Goal: Transaction & Acquisition: Purchase product/service

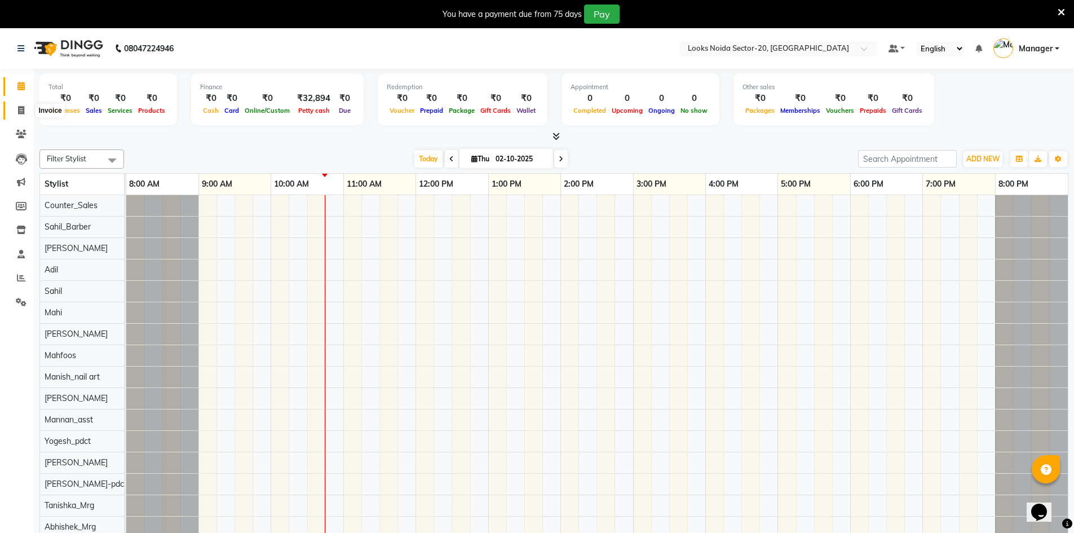
click at [14, 113] on span at bounding box center [21, 110] width 20 height 13
select select "service"
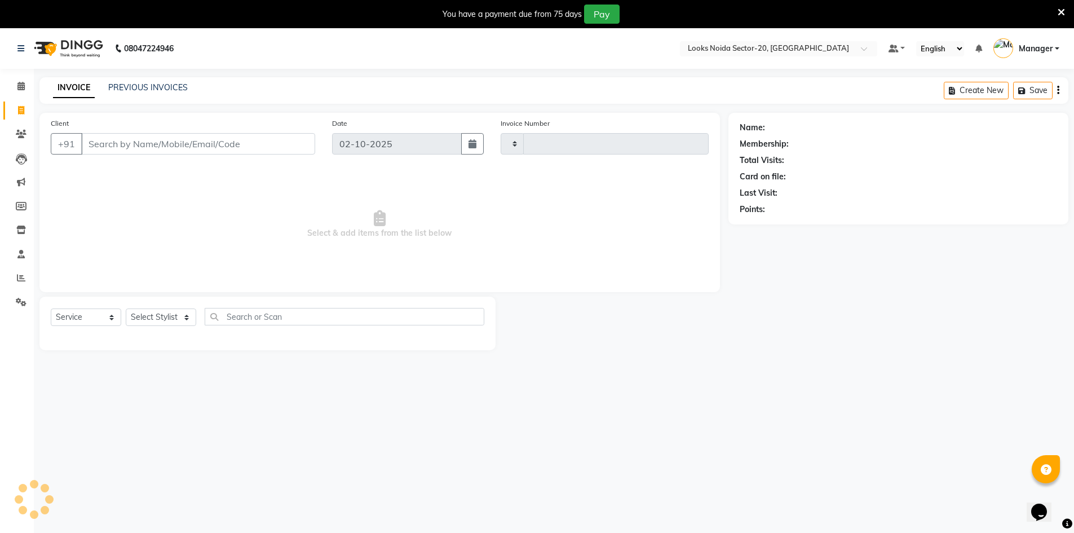
type input "0812"
select select "8646"
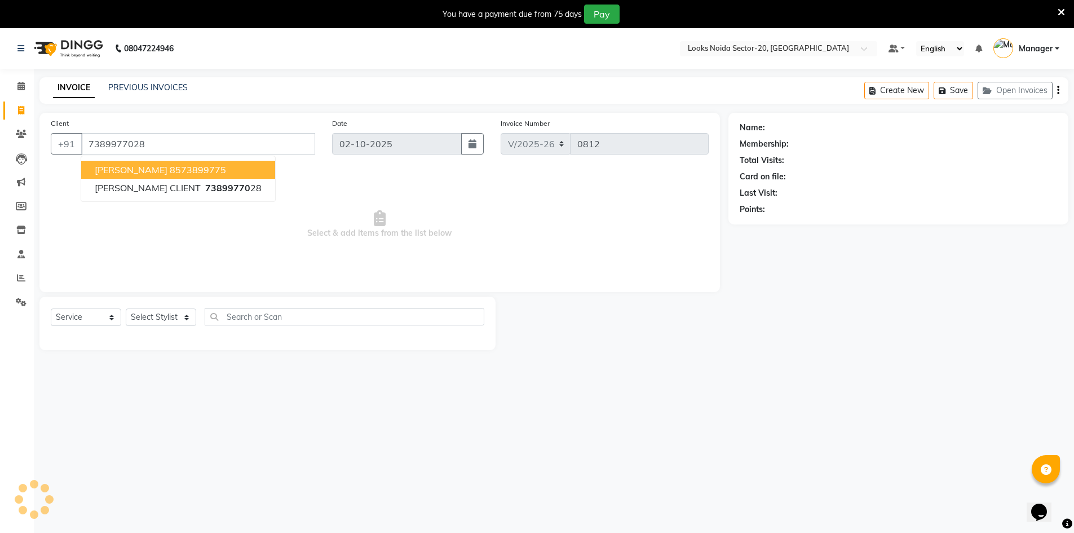
type input "7389977028"
select select "1: Object"
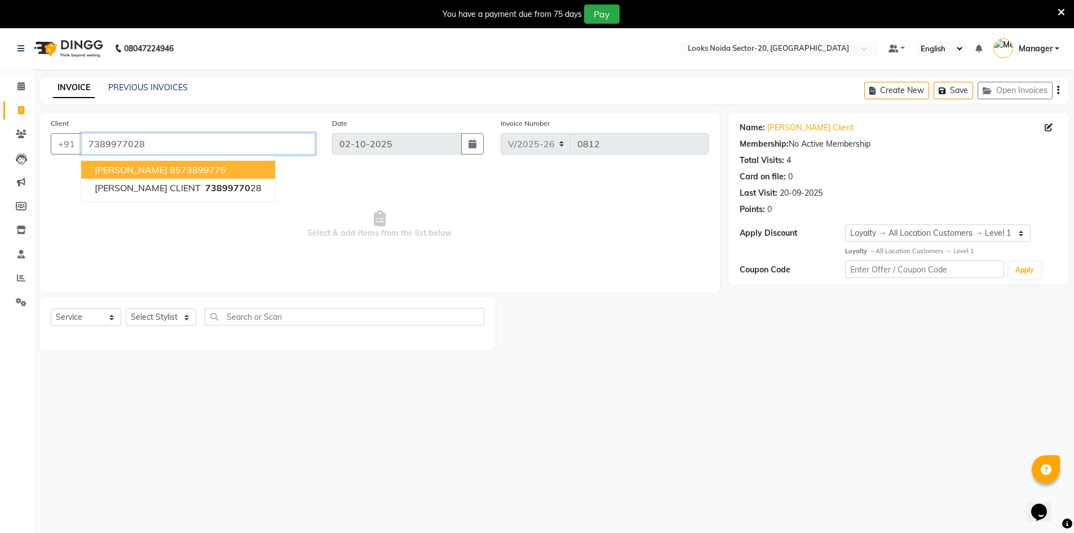
click at [207, 144] on input "7389977028" at bounding box center [198, 143] width 234 height 21
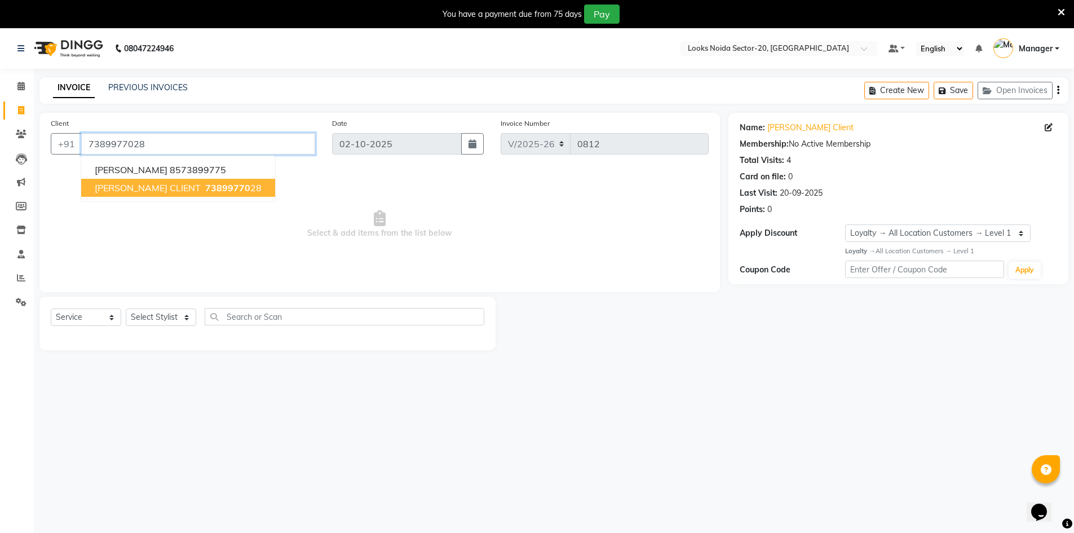
click at [205, 189] on span "73899770" at bounding box center [227, 187] width 45 height 11
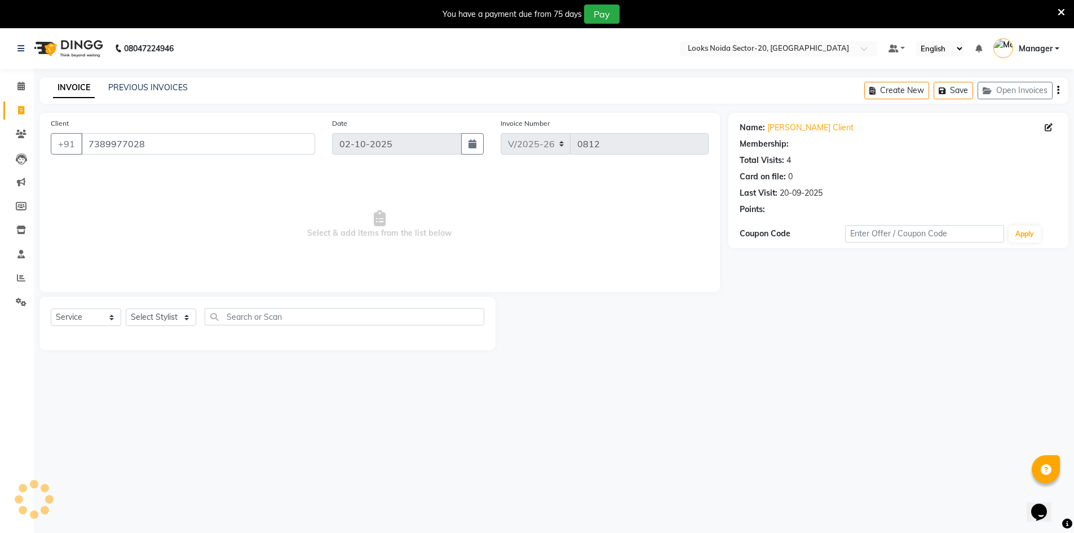
select select "1: Object"
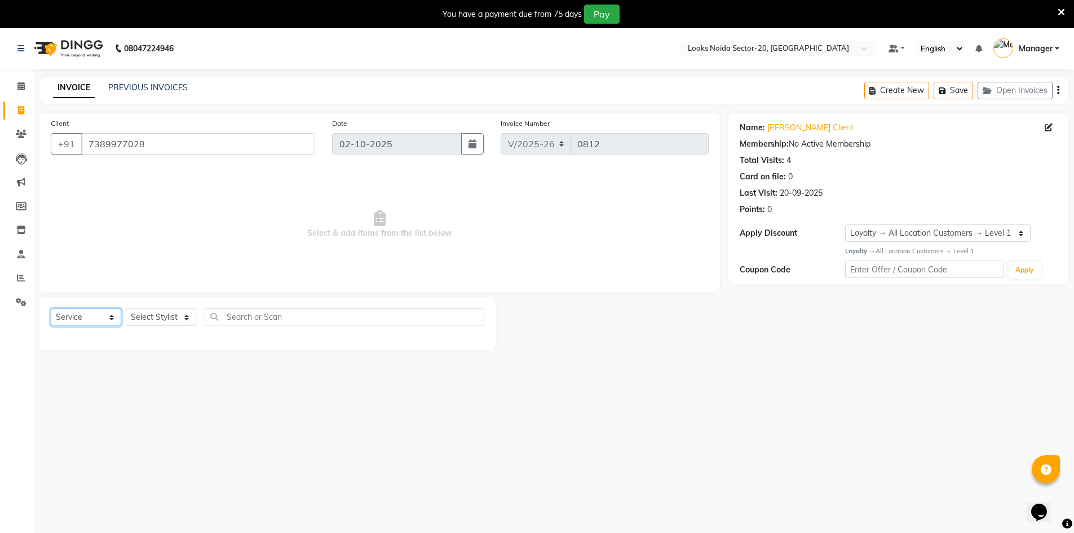
click at [89, 320] on select "Select Service Product Membership Package Voucher Prepaid Gift Card" at bounding box center [86, 316] width 70 height 17
click at [90, 319] on select "Select Service Product Membership Package Voucher Prepaid Gift Card" at bounding box center [86, 316] width 70 height 17
click at [187, 315] on select "Select Stylist Aarti Sharma Abhishek_Mrg Adil Counter_Sales Elisha Fardeen Mahf…" at bounding box center [161, 316] width 70 height 17
select select "91914"
click at [126, 308] on select "Select Stylist Aarti Sharma Abhishek_Mrg Adil Counter_Sales Elisha Fardeen Mahf…" at bounding box center [161, 316] width 70 height 17
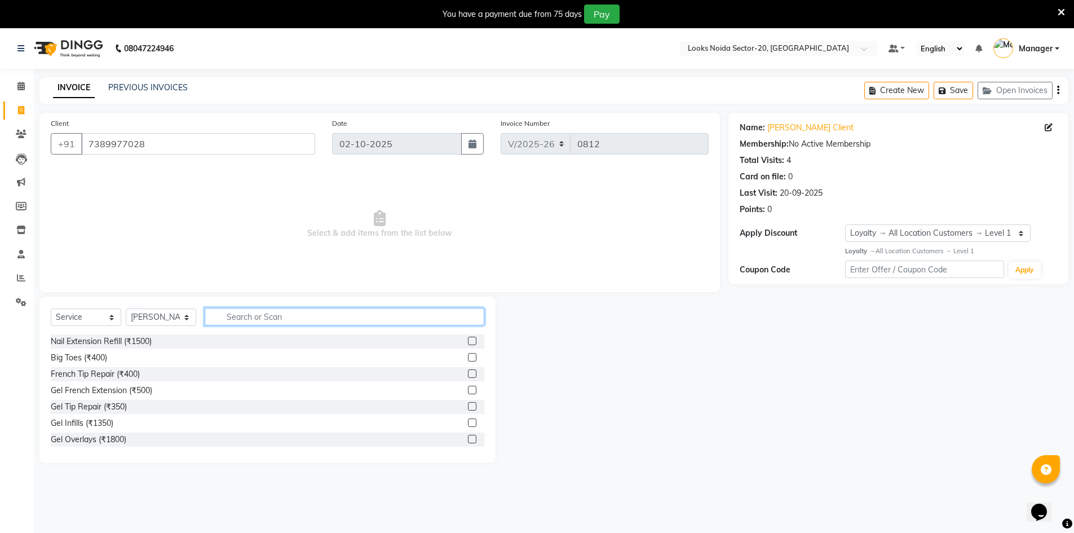
click at [283, 318] on input "text" at bounding box center [345, 316] width 280 height 17
type input "wash"
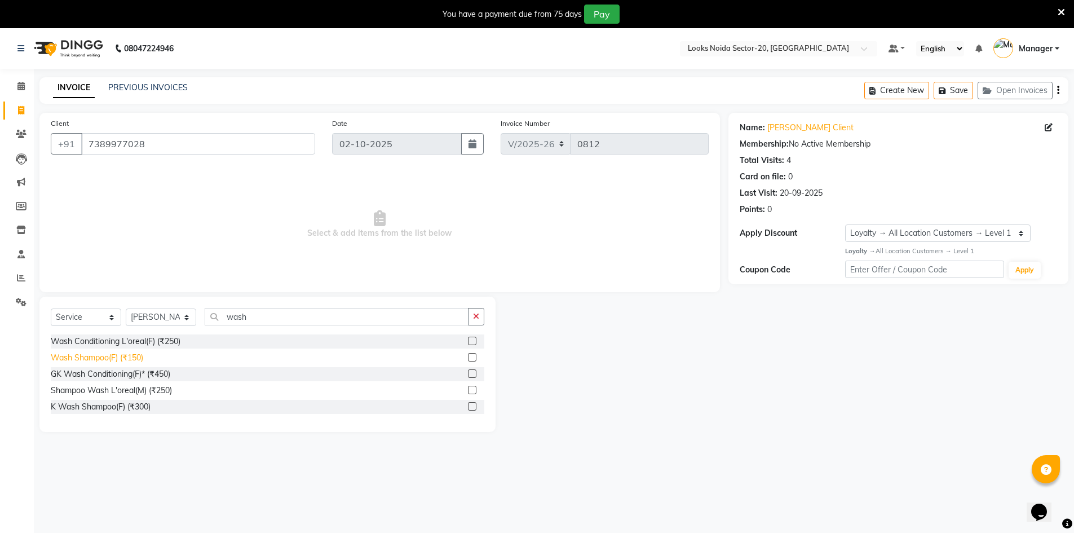
click at [136, 354] on div "Wash Shampoo(F) (₹150)" at bounding box center [97, 358] width 92 height 12
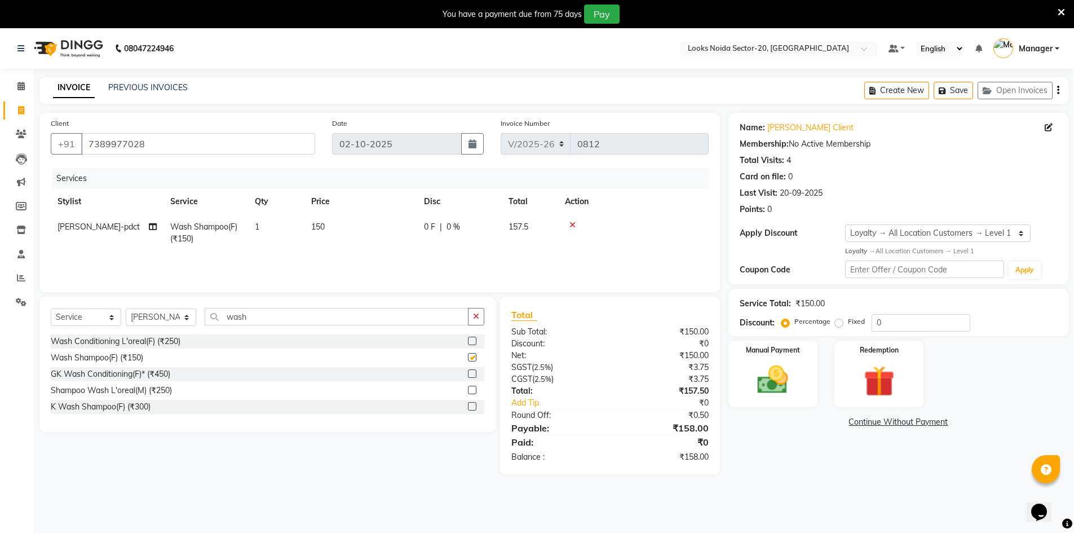
checkbox input "false"
click at [327, 226] on td "150" at bounding box center [360, 232] width 113 height 37
select select "91914"
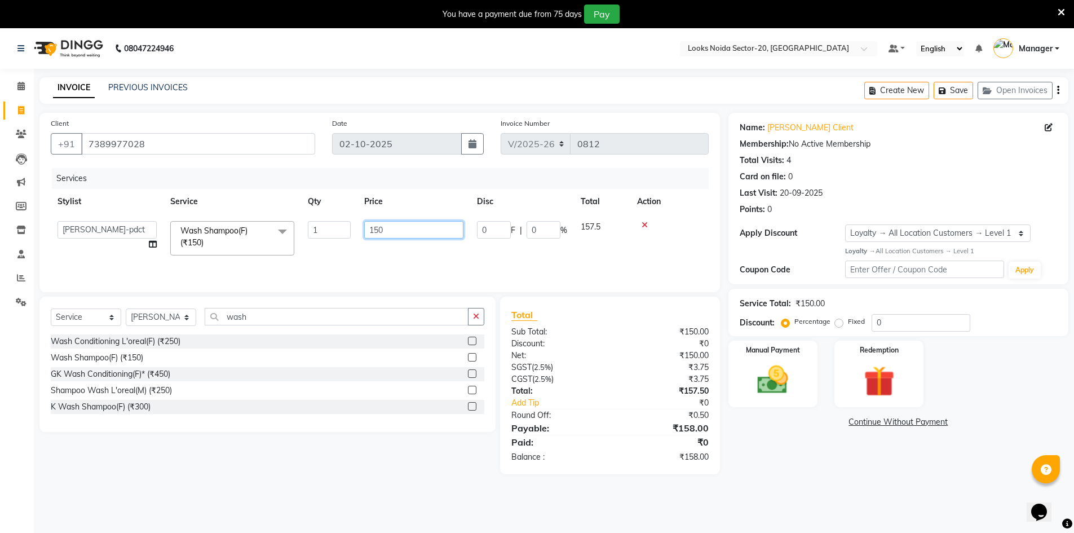
click at [425, 224] on input "150" at bounding box center [413, 229] width 99 height 17
type input "1"
type input "400"
click at [793, 503] on div "08047224946 Select Location × Looks Noida Sector-20, Noida Default Panel My Pan…" at bounding box center [537, 294] width 1074 height 533
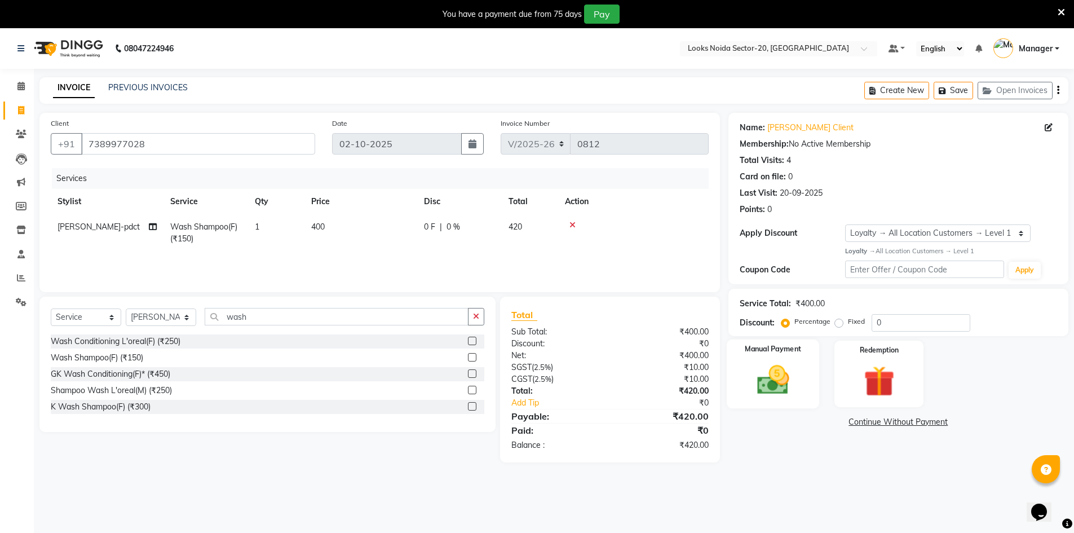
click at [756, 379] on img at bounding box center [773, 379] width 52 height 37
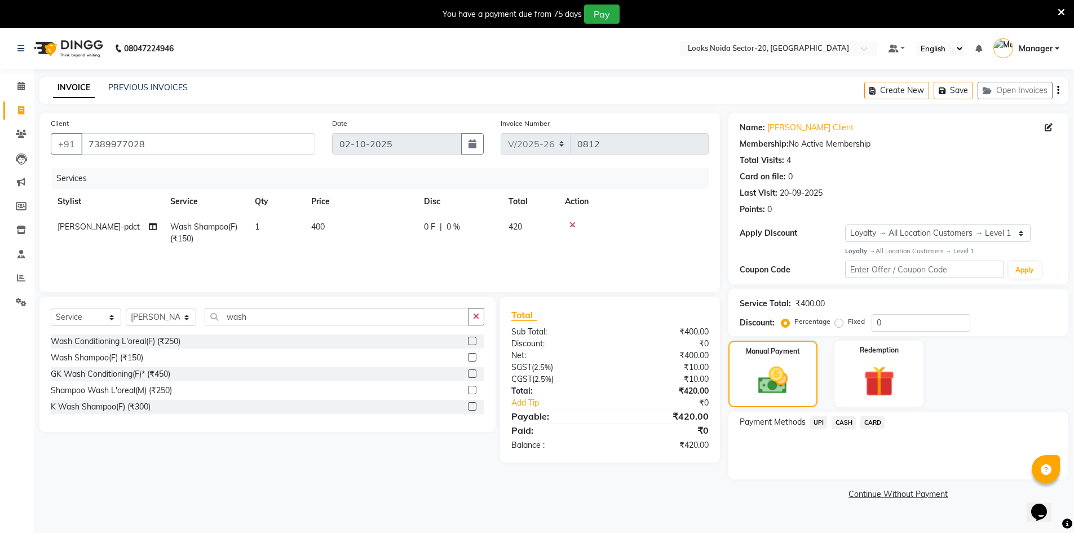
click at [848, 417] on span "CASH" at bounding box center [843, 422] width 24 height 13
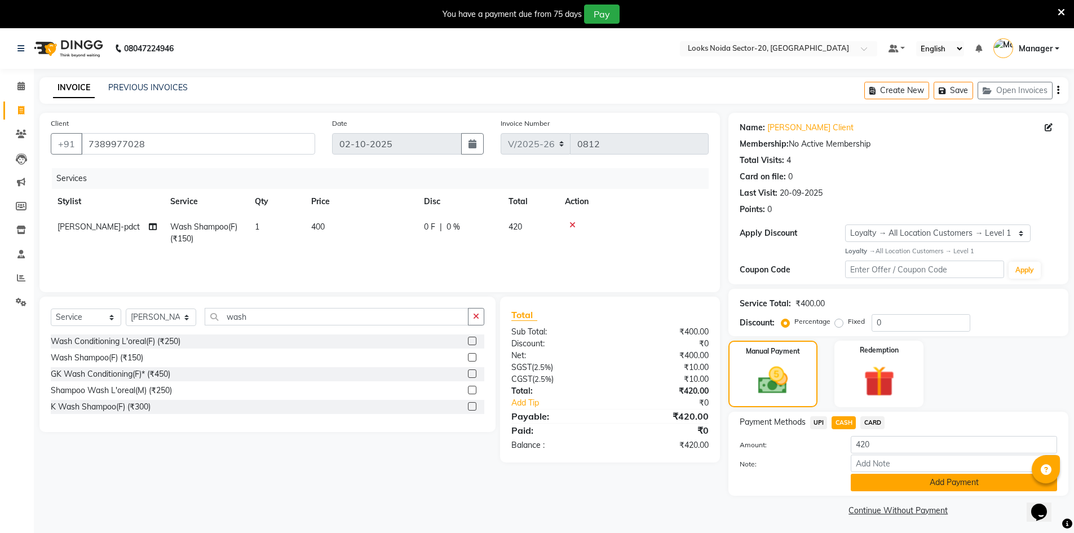
click at [910, 482] on button "Add Payment" at bounding box center [953, 481] width 206 height 17
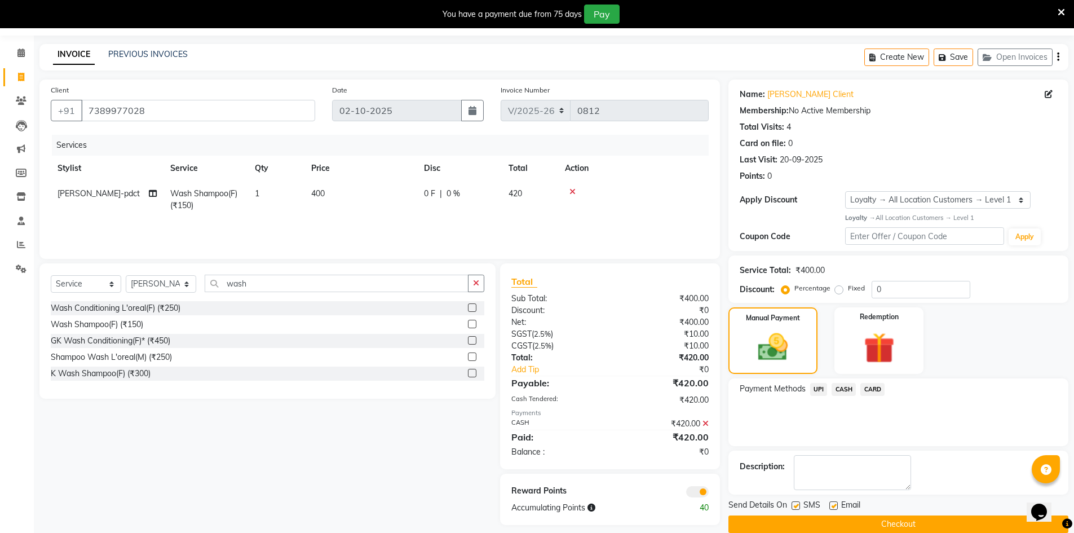
scroll to position [50, 0]
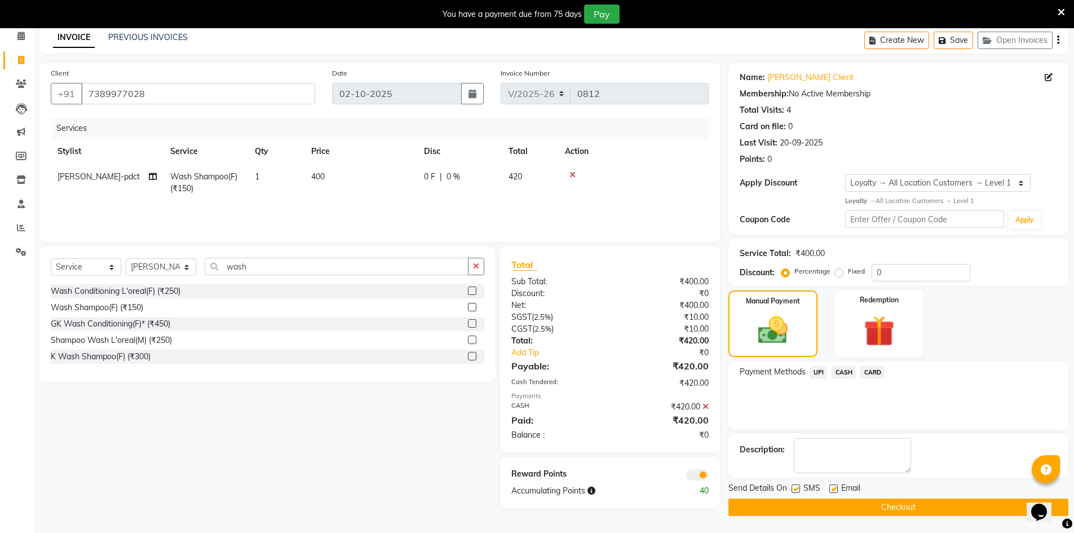
click at [701, 479] on span at bounding box center [697, 474] width 23 height 11
click at [708, 476] on input "checkbox" at bounding box center [708, 476] width 0 height 0
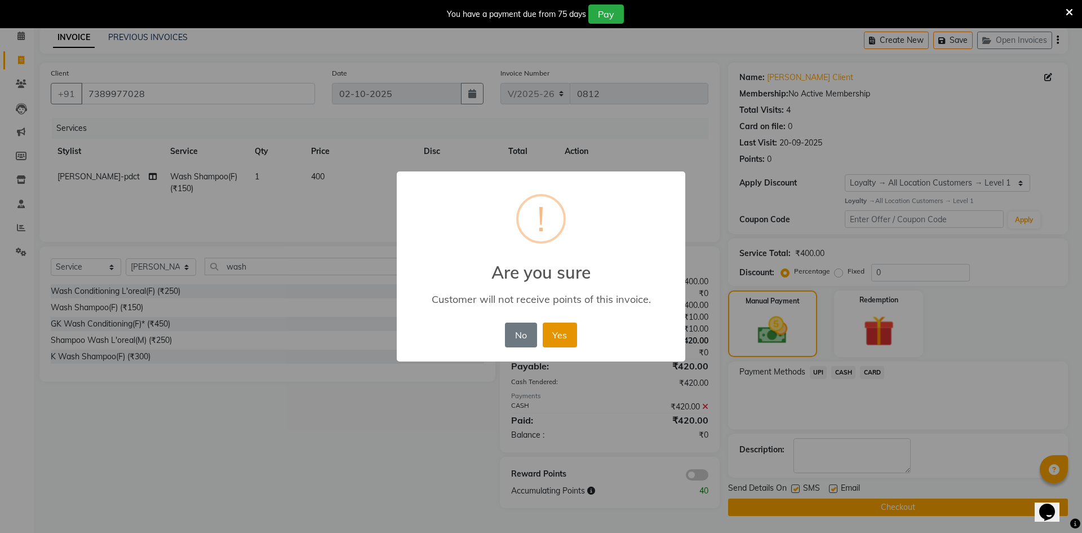
click at [568, 338] on button "Yes" at bounding box center [560, 334] width 34 height 25
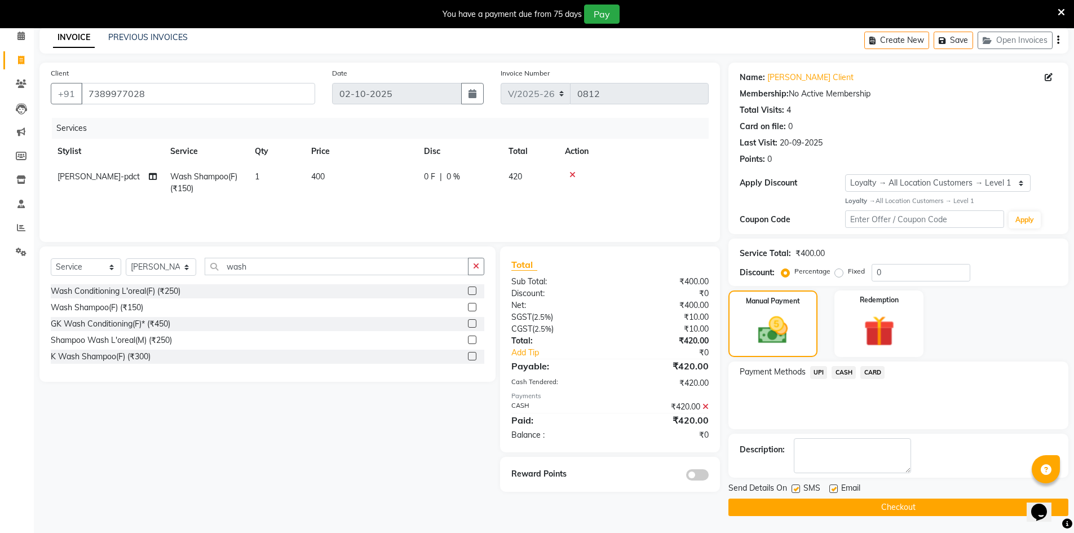
click at [927, 508] on button "Checkout" at bounding box center [898, 506] width 340 height 17
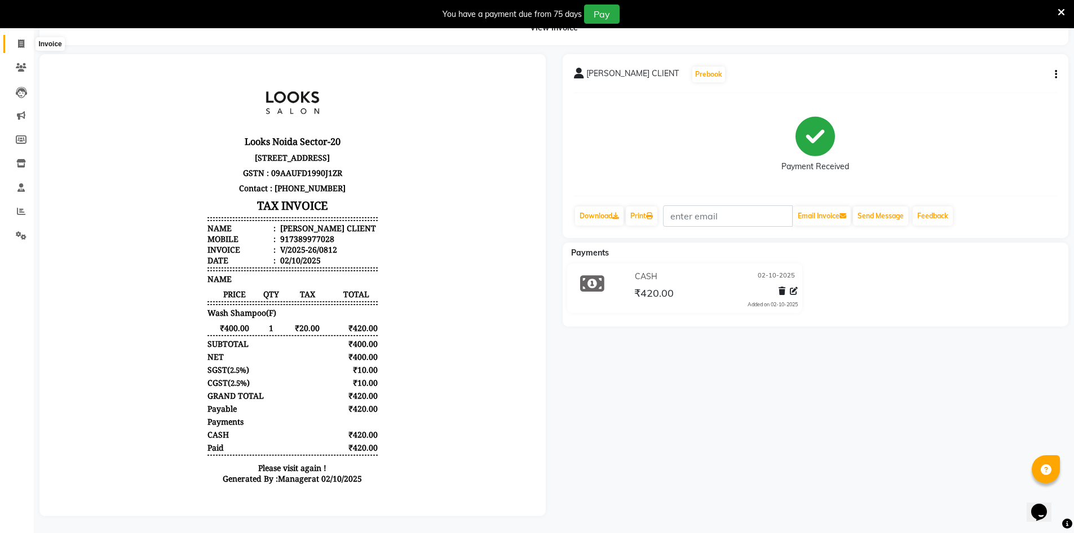
click at [21, 39] on icon at bounding box center [21, 43] width 6 height 8
select select "service"
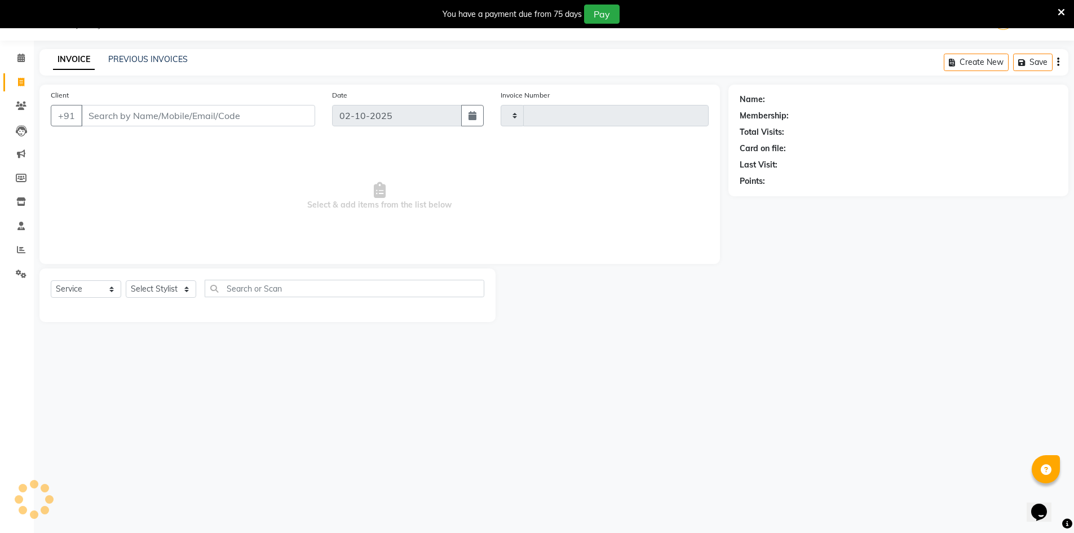
type input "0813"
select select "8646"
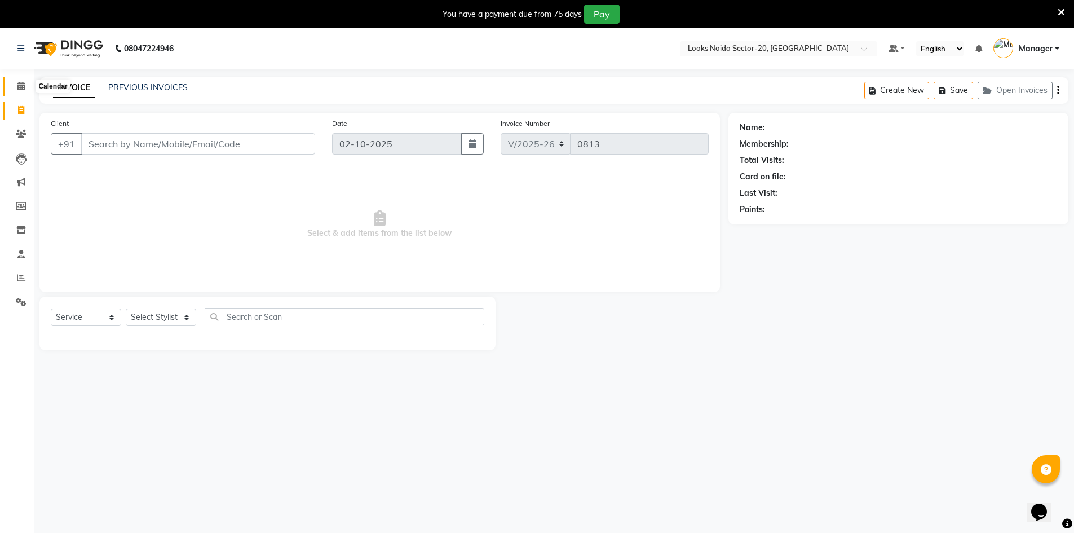
click at [16, 89] on span at bounding box center [21, 86] width 20 height 13
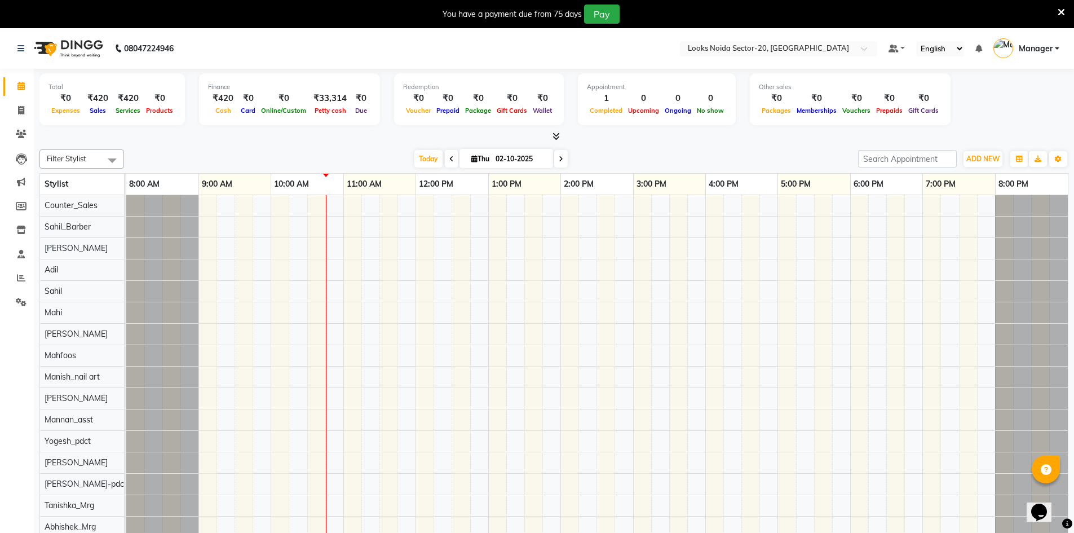
click at [560, 134] on div at bounding box center [553, 137] width 1029 height 12
click at [557, 139] on icon at bounding box center [555, 136] width 7 height 8
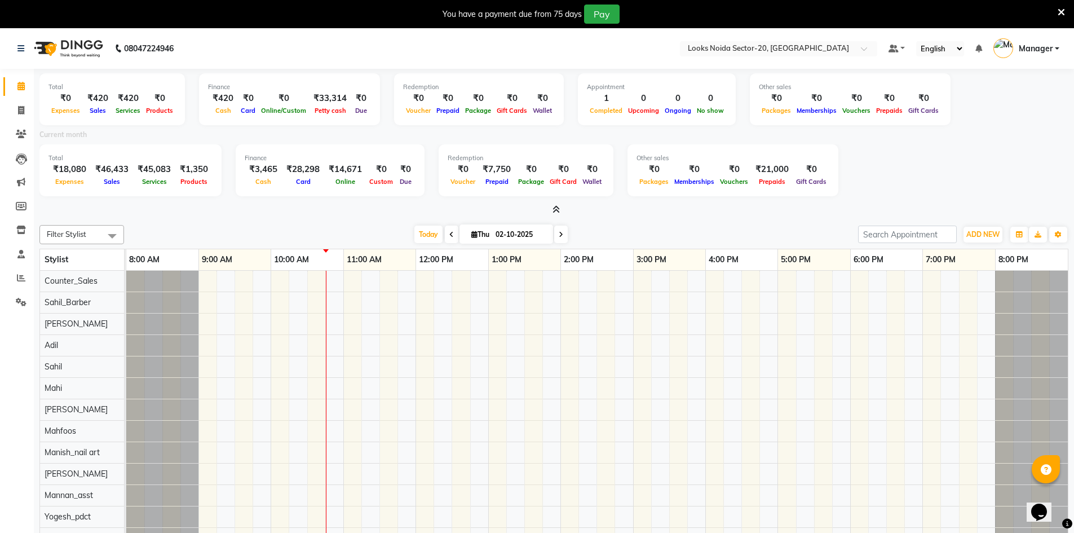
click at [556, 211] on icon at bounding box center [555, 209] width 7 height 8
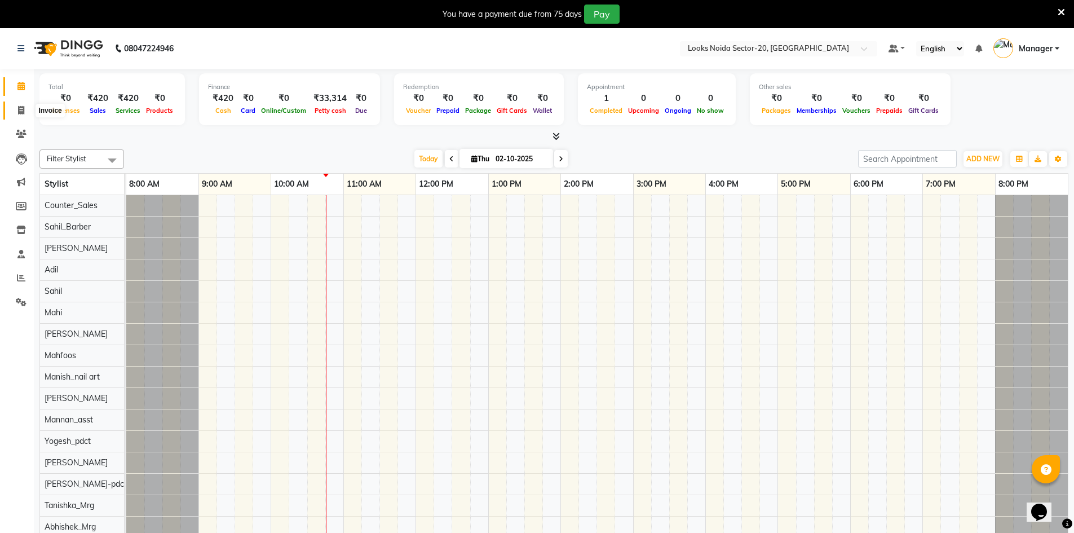
click at [26, 108] on span at bounding box center [21, 110] width 20 height 13
select select "8646"
select select "service"
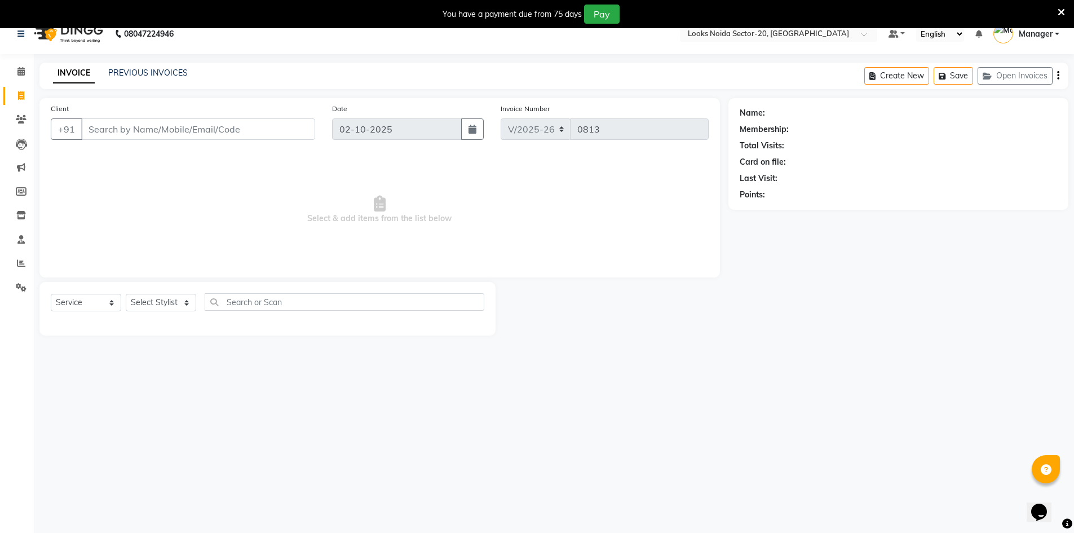
scroll to position [28, 0]
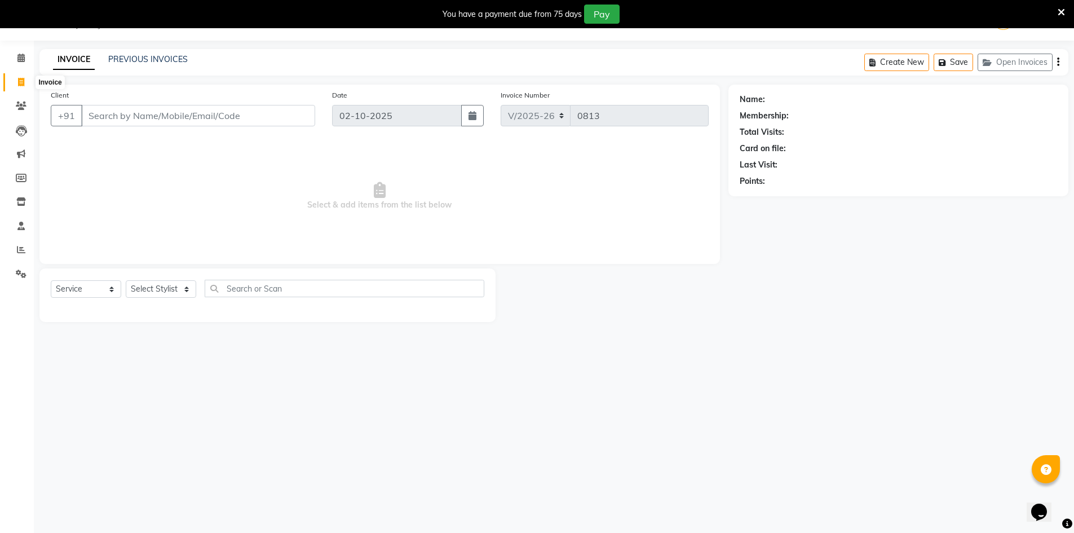
click at [16, 76] on span at bounding box center [21, 82] width 20 height 13
select select "service"
type input "0813"
select select "8646"
click at [23, 56] on icon at bounding box center [20, 58] width 7 height 8
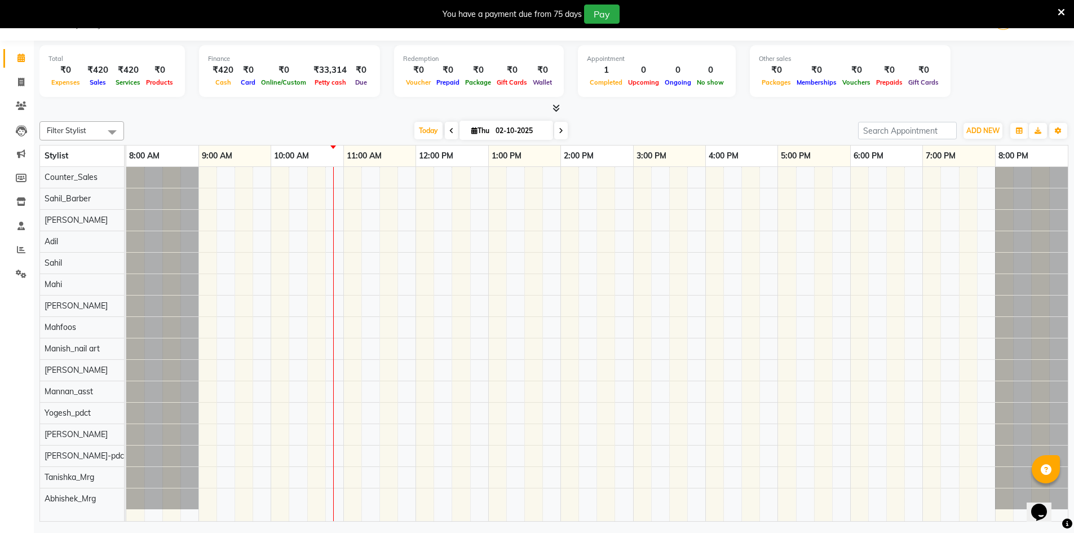
click at [550, 107] on span at bounding box center [554, 109] width 12 height 12
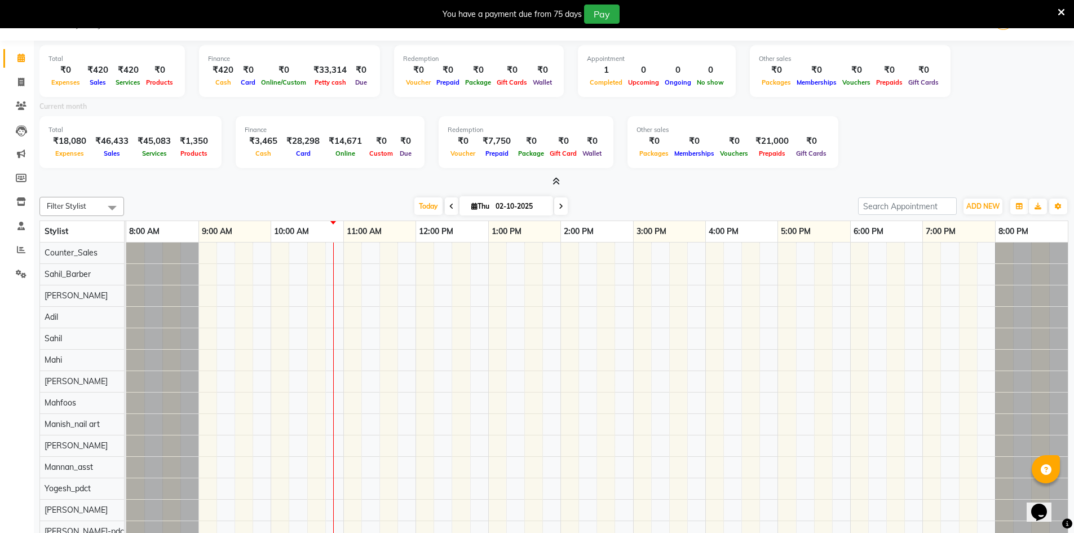
click at [553, 181] on icon at bounding box center [555, 181] width 7 height 8
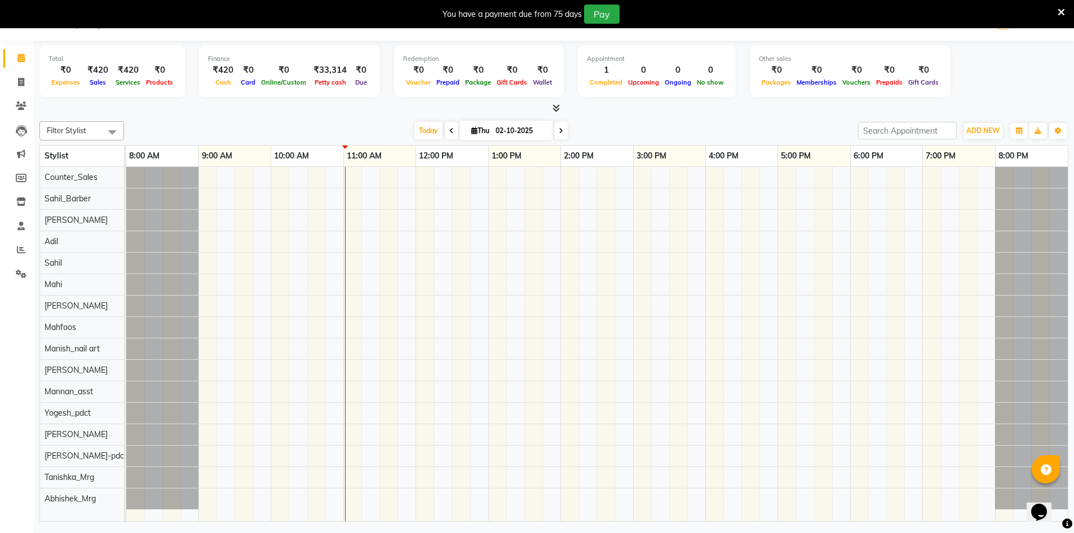
click at [557, 104] on span at bounding box center [554, 109] width 12 height 12
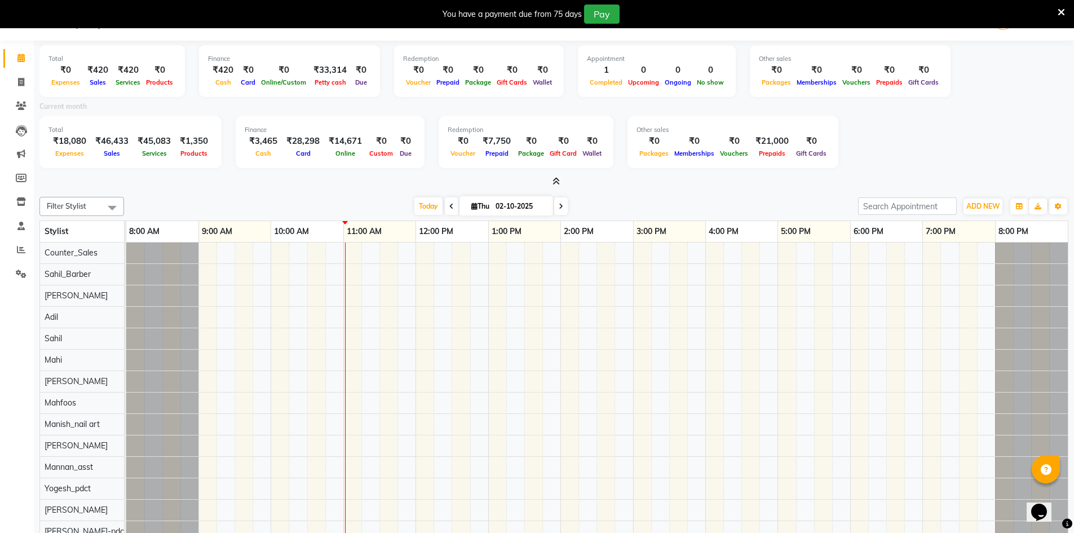
click at [595, 82] on span "Completed" at bounding box center [606, 82] width 38 height 8
click at [631, 81] on span "Upcoming" at bounding box center [643, 82] width 37 height 8
click at [664, 80] on span "Ongoing" at bounding box center [678, 82] width 32 height 8
click at [694, 81] on span "No show" at bounding box center [710, 82] width 33 height 8
click at [20, 83] on icon at bounding box center [21, 82] width 6 height 8
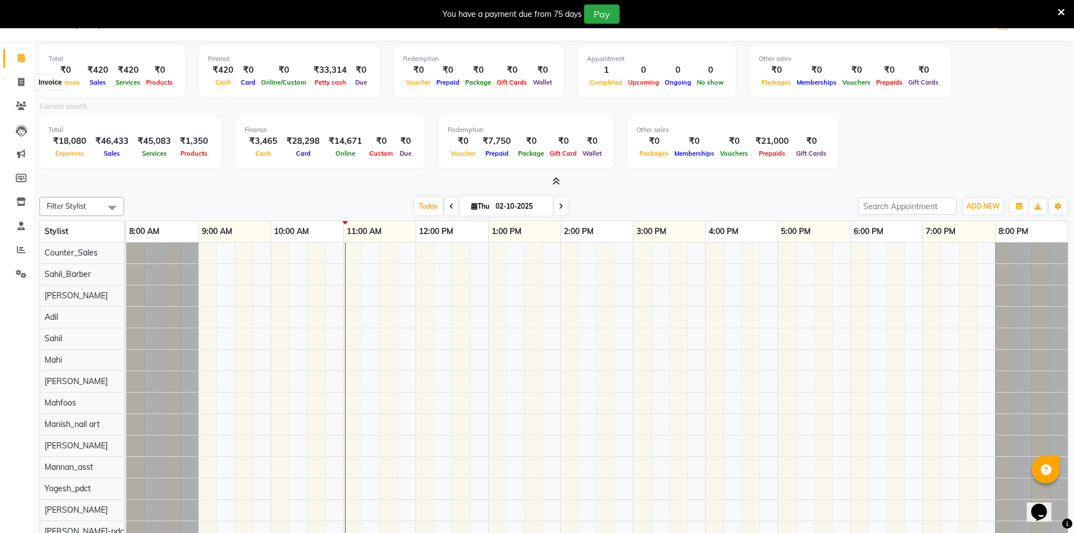
select select "8646"
select select "service"
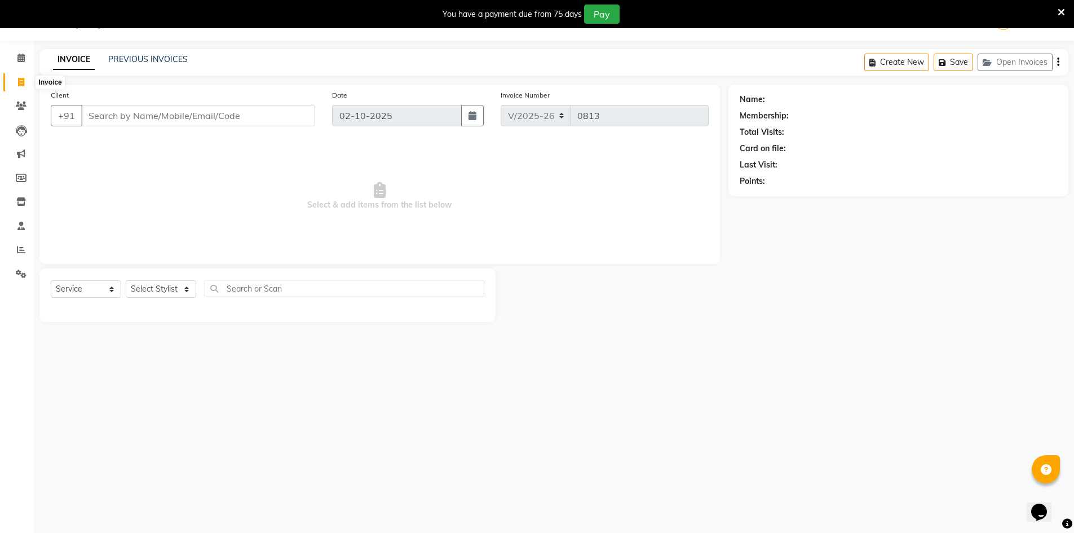
click at [25, 83] on span at bounding box center [21, 82] width 20 height 13
select select "8646"
select select "service"
click at [176, 58] on link "PREVIOUS INVOICES" at bounding box center [147, 59] width 79 height 10
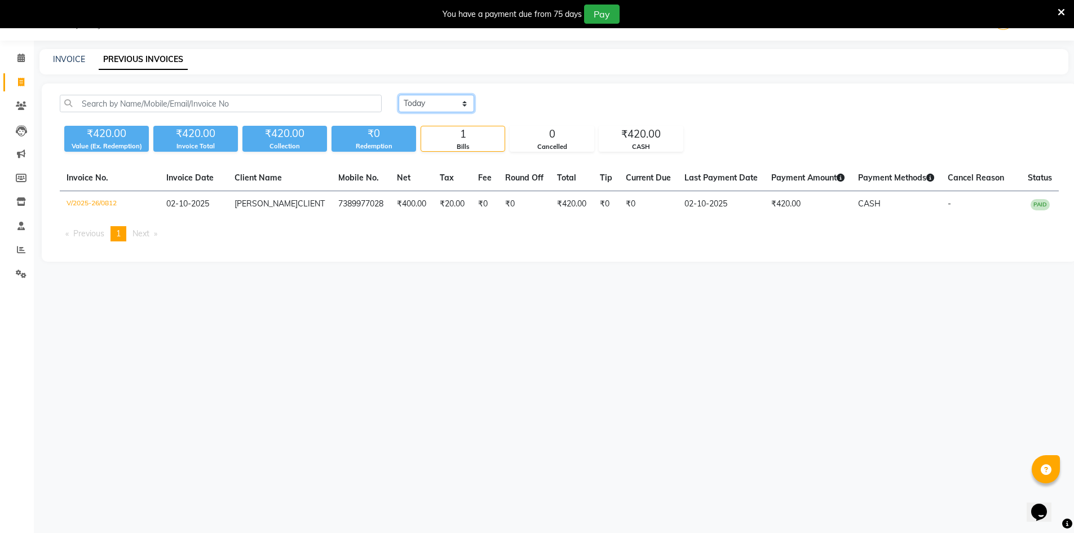
click at [447, 108] on select "Today Yesterday Custom Range" at bounding box center [436, 103] width 76 height 17
select select "yesterday"
click at [398, 95] on select "Today Yesterday Custom Range" at bounding box center [436, 103] width 76 height 17
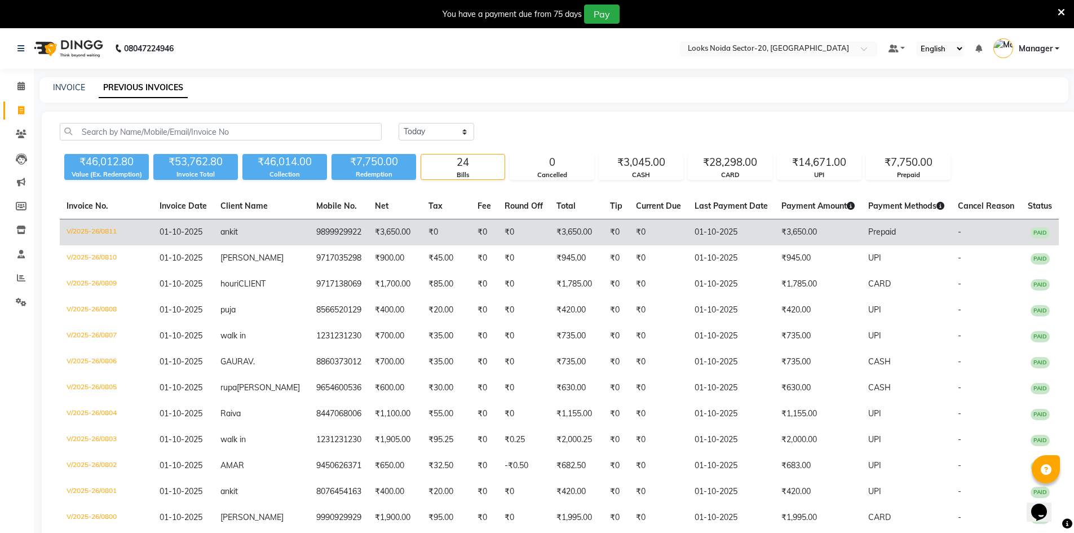
click at [75, 232] on td "V/2025-26/0811" at bounding box center [106, 232] width 93 height 26
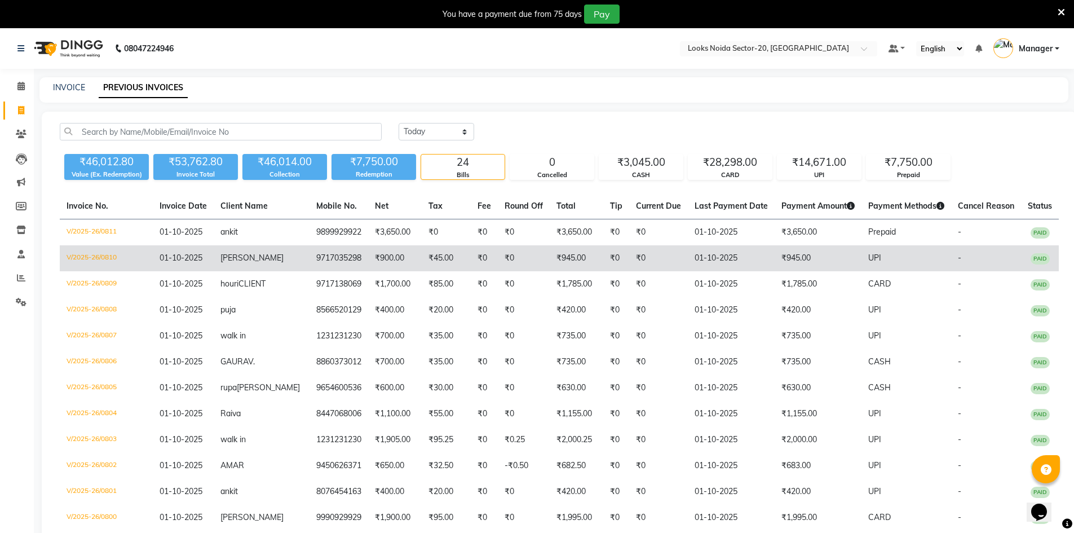
drag, startPoint x: 103, startPoint y: 228, endPoint x: 223, endPoint y: 261, distance: 124.0
click at [137, 251] on tbody "V/2025-26/0811 01-10-2025 ankit 9899929922 ₹3,650.00 ₹0 ₹0 ₹0 ₹3,650.00 ₹0 ₹0 0…" at bounding box center [559, 530] width 999 height 623
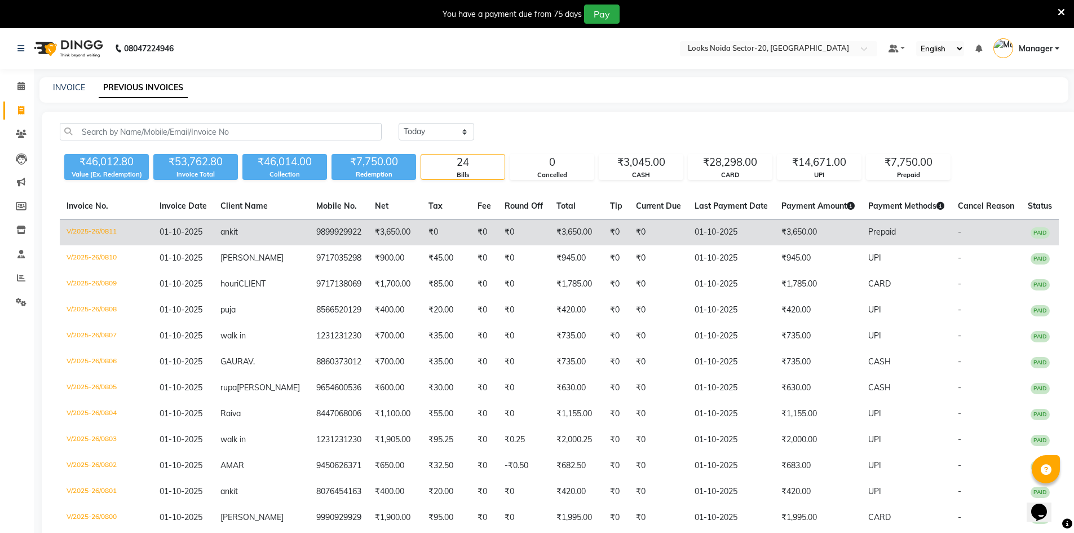
click at [83, 229] on td "V/2025-26/0811" at bounding box center [106, 232] width 93 height 26
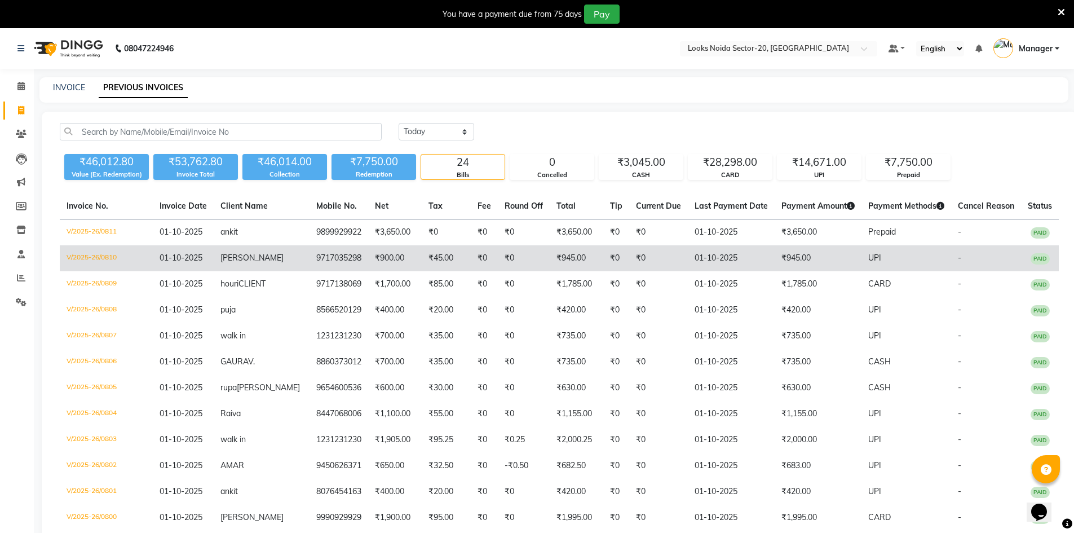
click at [70, 255] on td "V/2025-26/0810" at bounding box center [106, 258] width 93 height 26
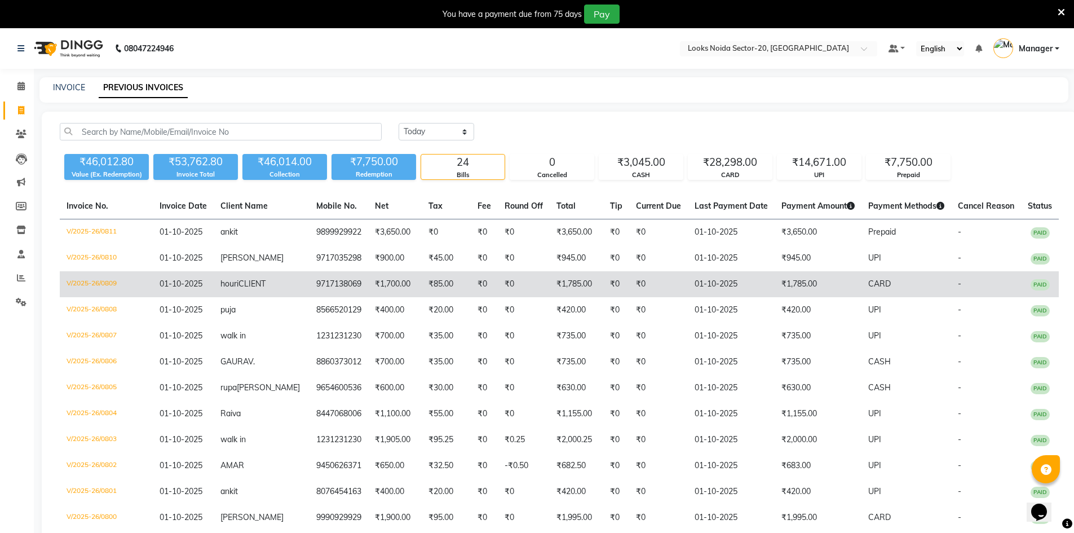
click at [99, 284] on td "V/2025-26/0809" at bounding box center [106, 284] width 93 height 26
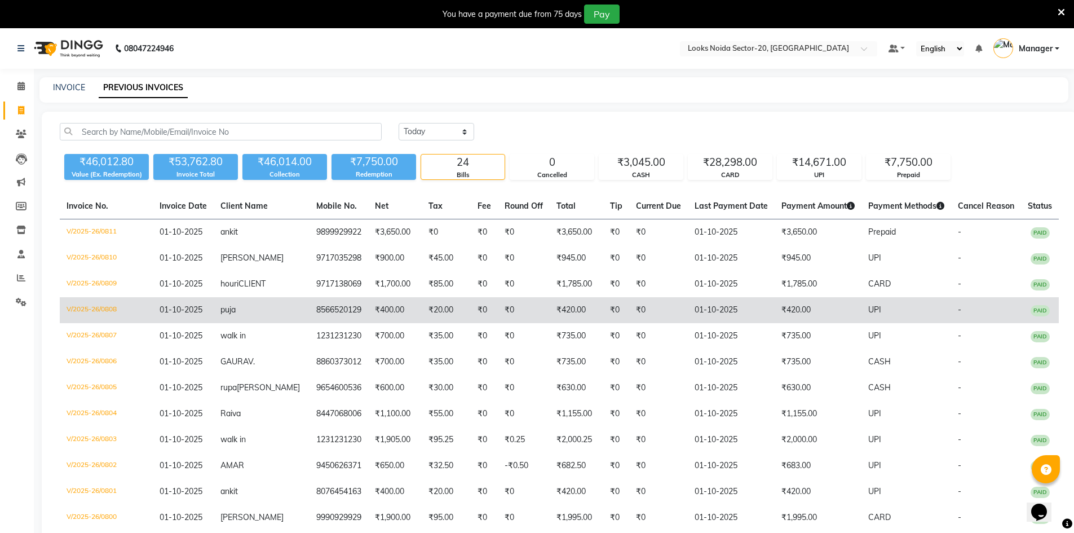
click at [106, 318] on td "V/2025-26/0808" at bounding box center [106, 310] width 93 height 26
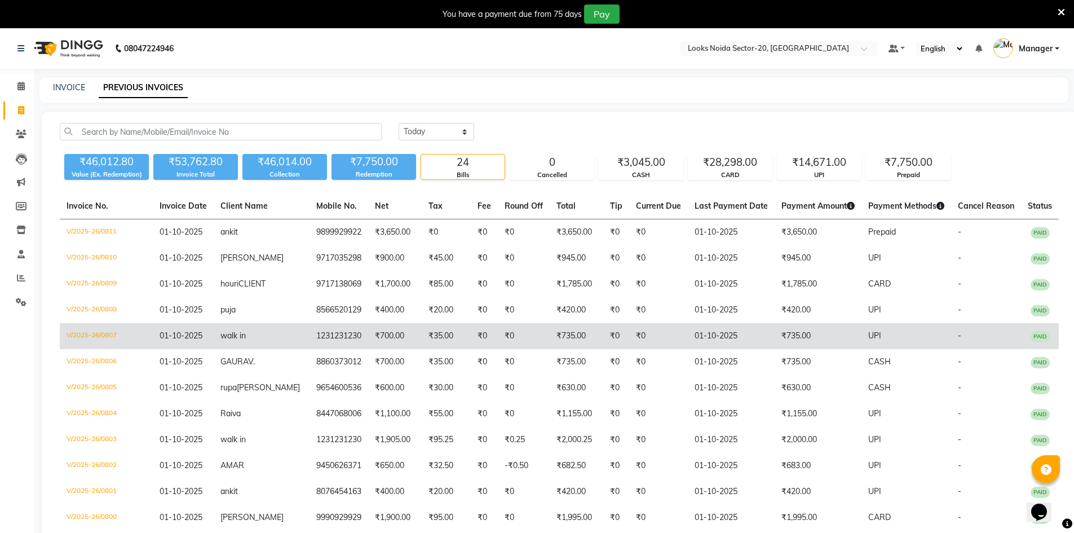
click at [100, 347] on td "V/2025-26/0807" at bounding box center [106, 336] width 93 height 26
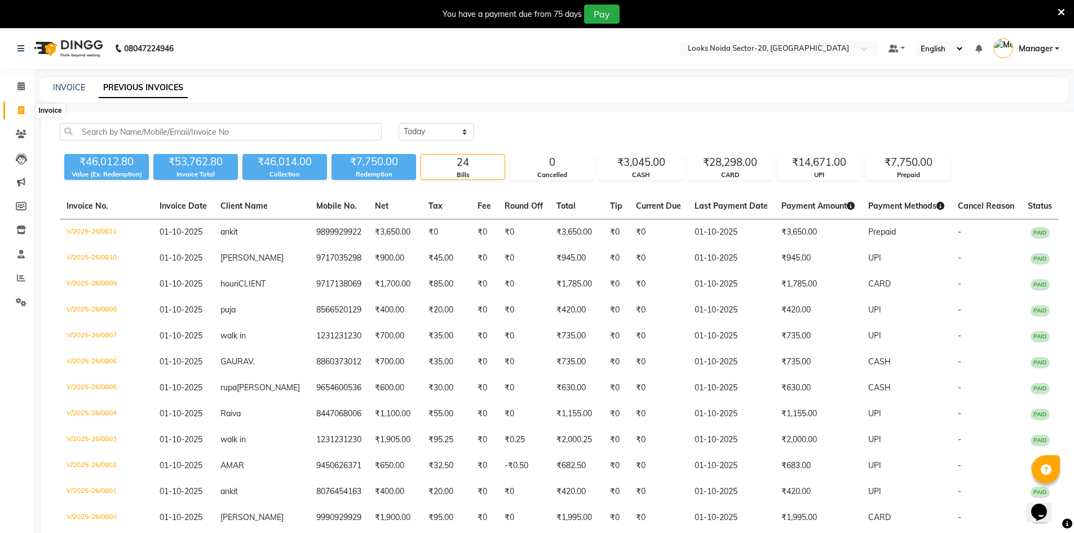
click at [21, 109] on icon at bounding box center [21, 110] width 6 height 8
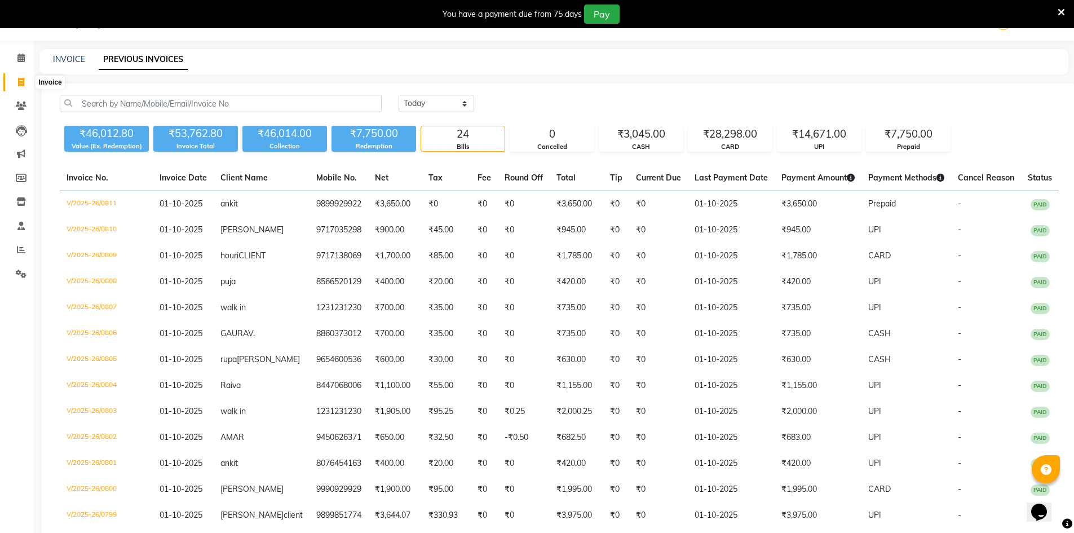
select select "8646"
select select "service"
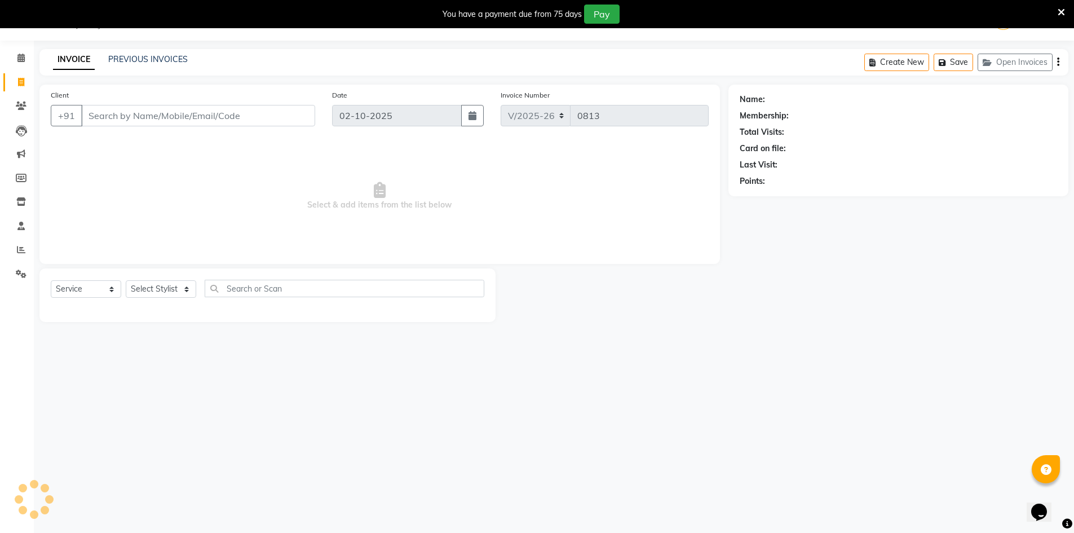
scroll to position [0, 0]
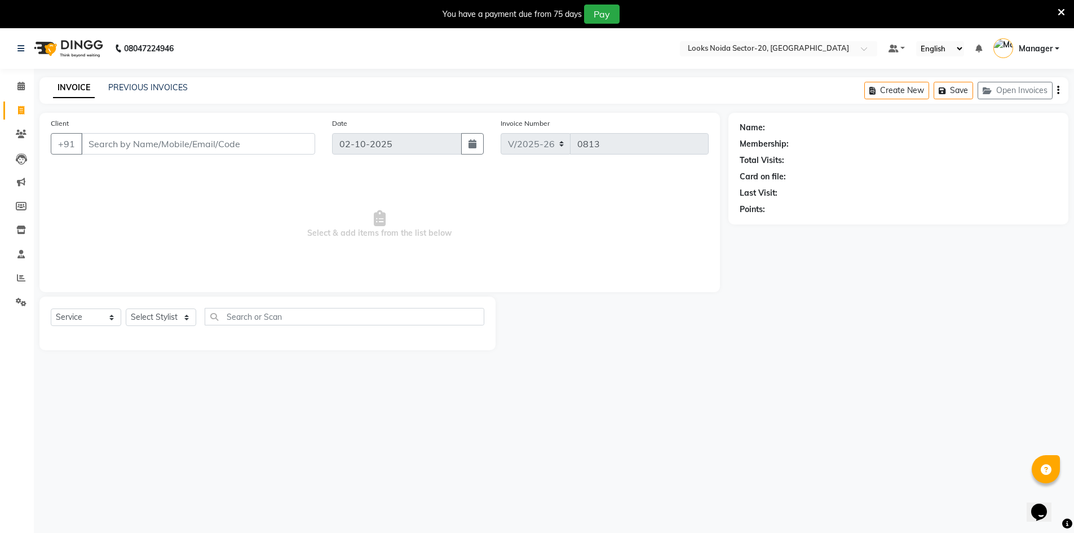
click at [138, 78] on div "INVOICE PREVIOUS INVOICES Create New Save Open Invoices" at bounding box center [553, 90] width 1029 height 26
click at [145, 88] on link "PREVIOUS INVOICES" at bounding box center [147, 87] width 79 height 10
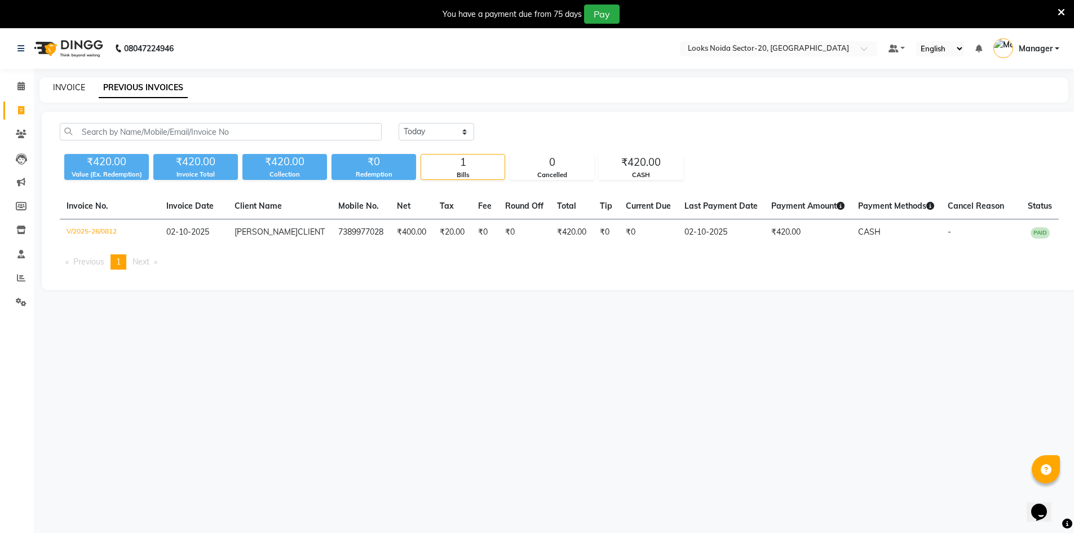
click at [56, 85] on link "INVOICE" at bounding box center [69, 87] width 32 height 10
select select "8646"
select select "service"
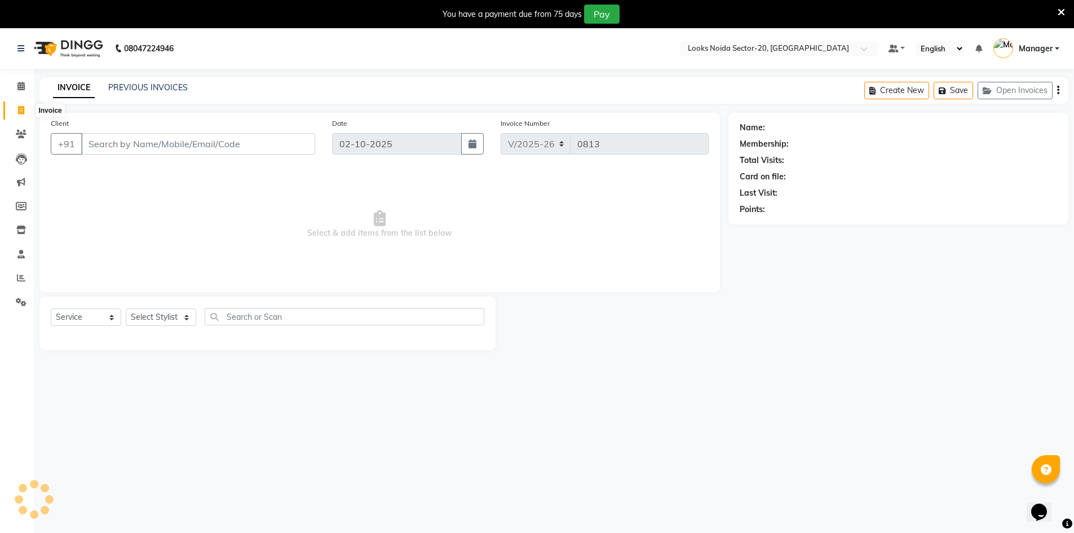
click at [25, 107] on span at bounding box center [21, 110] width 20 height 13
select select "8646"
select select "service"
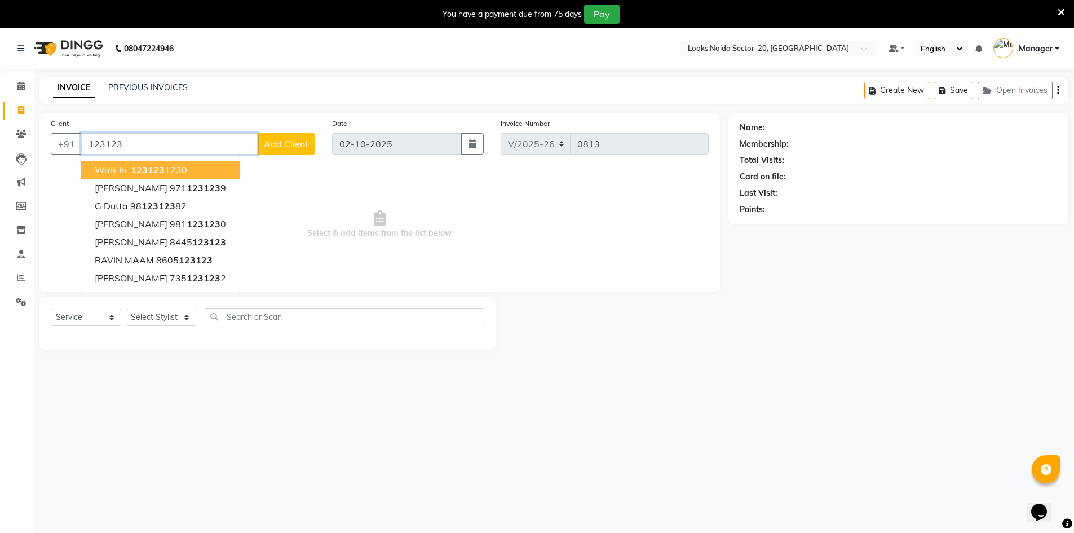
click at [181, 166] on ngb-highlight "123123 1230" at bounding box center [157, 169] width 59 height 11
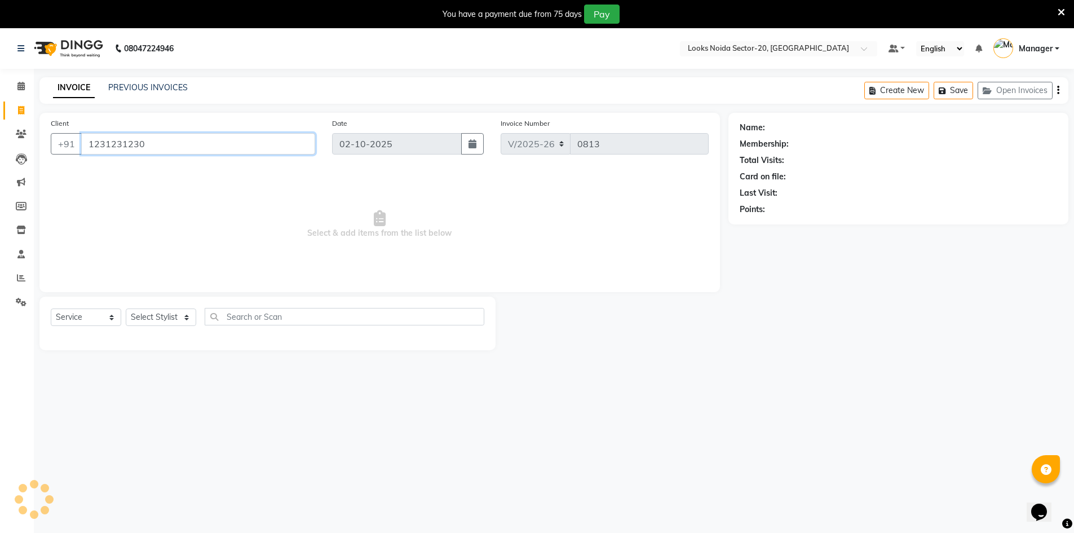
type input "1231231230"
select select "1: Object"
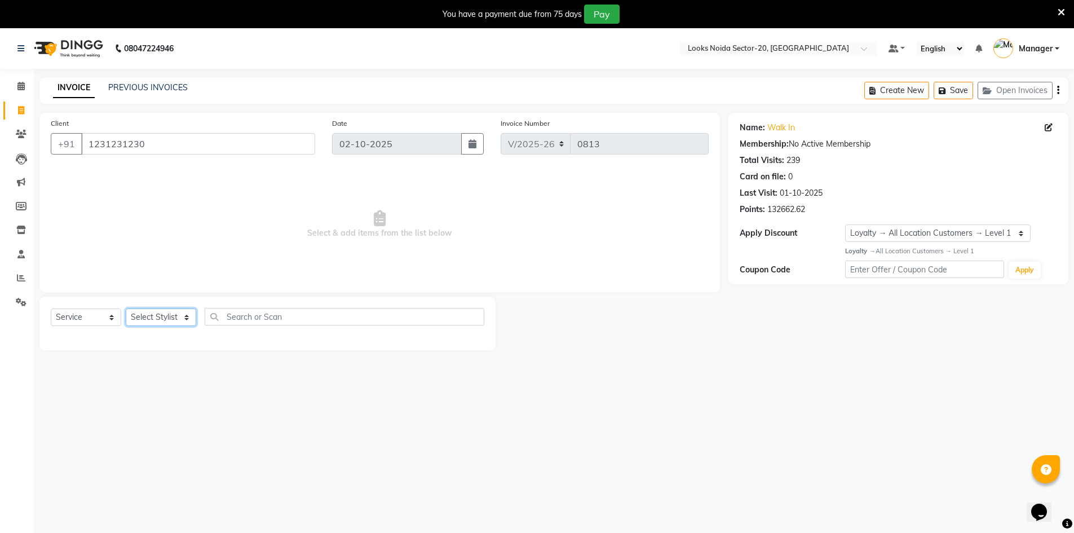
click at [153, 312] on select "Select Stylist Aarti Sharma Abhishek_Mrg Adil Counter_Sales Elisha Fardeen Mahf…" at bounding box center [161, 316] width 70 height 17
select select "86761"
click at [126, 308] on select "Select Stylist Aarti Sharma Abhishek_Mrg Adil Counter_Sales Elisha Fardeen Mahf…" at bounding box center [161, 316] width 70 height 17
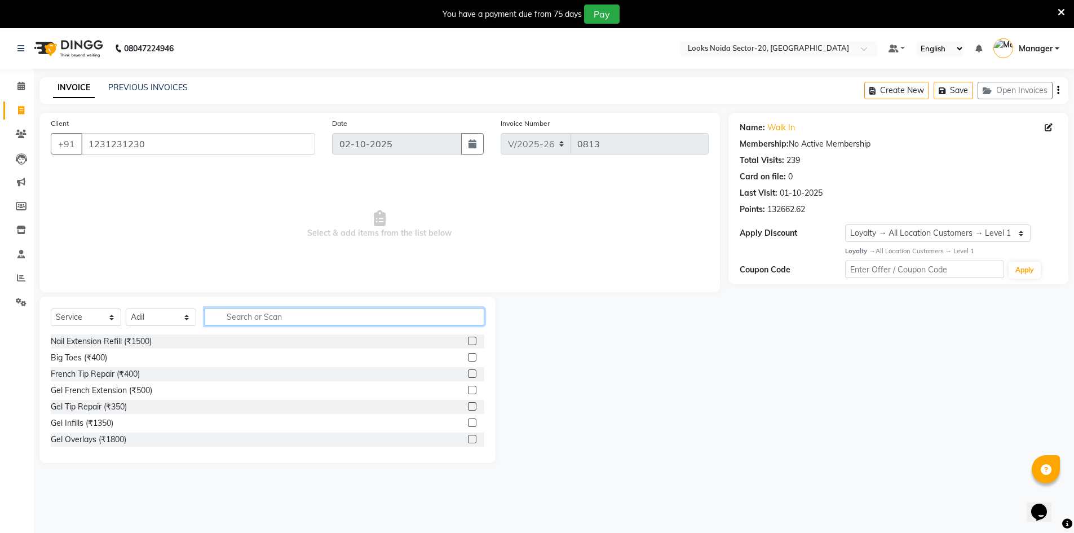
click at [281, 312] on input "text" at bounding box center [345, 316] width 280 height 17
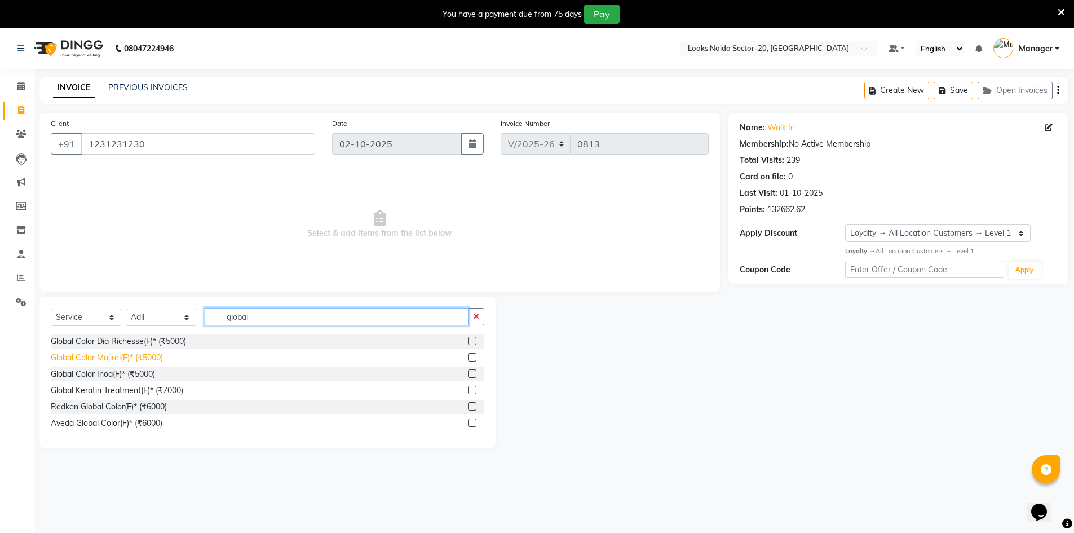
type input "global"
click at [117, 356] on div "Global Color Majirel(F)* (₹5000)" at bounding box center [107, 358] width 112 height 12
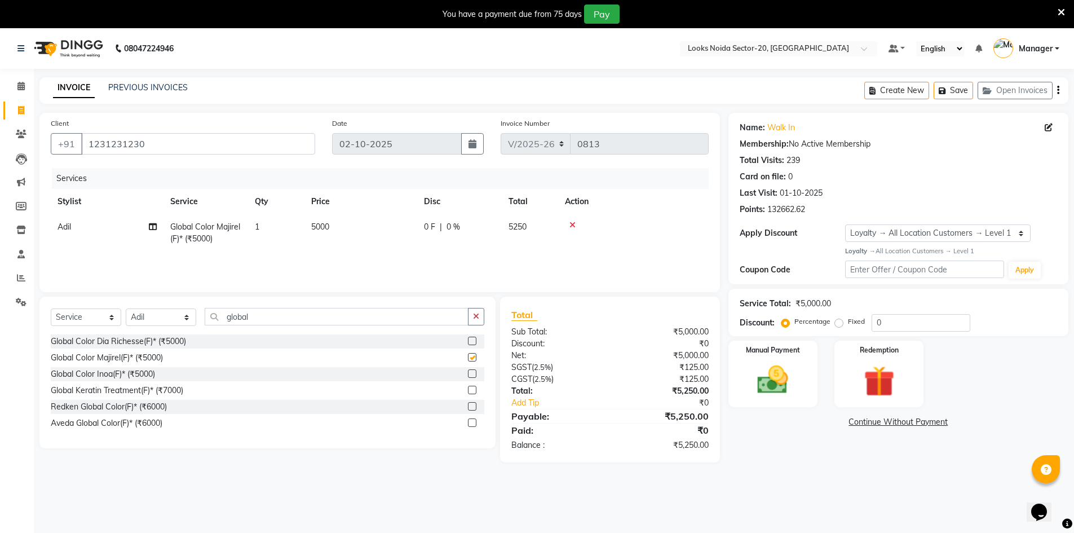
checkbox input "false"
click at [332, 221] on td "5000" at bounding box center [360, 232] width 113 height 37
select select "86761"
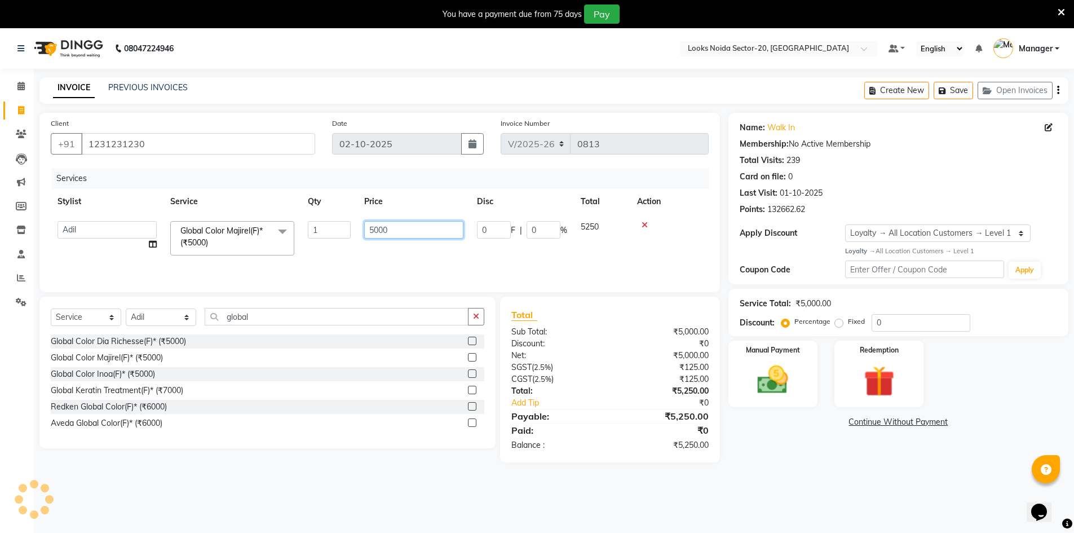
click at [419, 234] on input "5000" at bounding box center [413, 229] width 99 height 17
type input "5"
type input "7000"
click at [773, 486] on div "08047224946 Select Location × Looks Noida Sector-20, Noida Default Panel My Pan…" at bounding box center [537, 294] width 1074 height 533
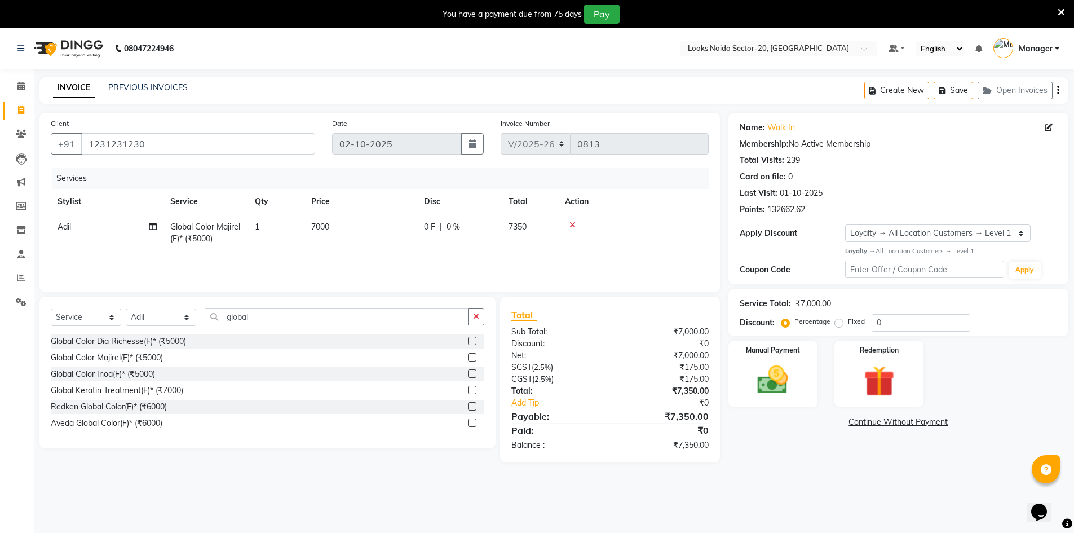
click at [780, 480] on div "08047224946 Select Location × Looks Noida Sector-20, Noida Default Panel My Pan…" at bounding box center [537, 294] width 1074 height 533
drag, startPoint x: 995, startPoint y: 520, endPoint x: 1081, endPoint y: -49, distance: 575.1
click at [171, 139] on input "1231231230" at bounding box center [198, 143] width 234 height 21
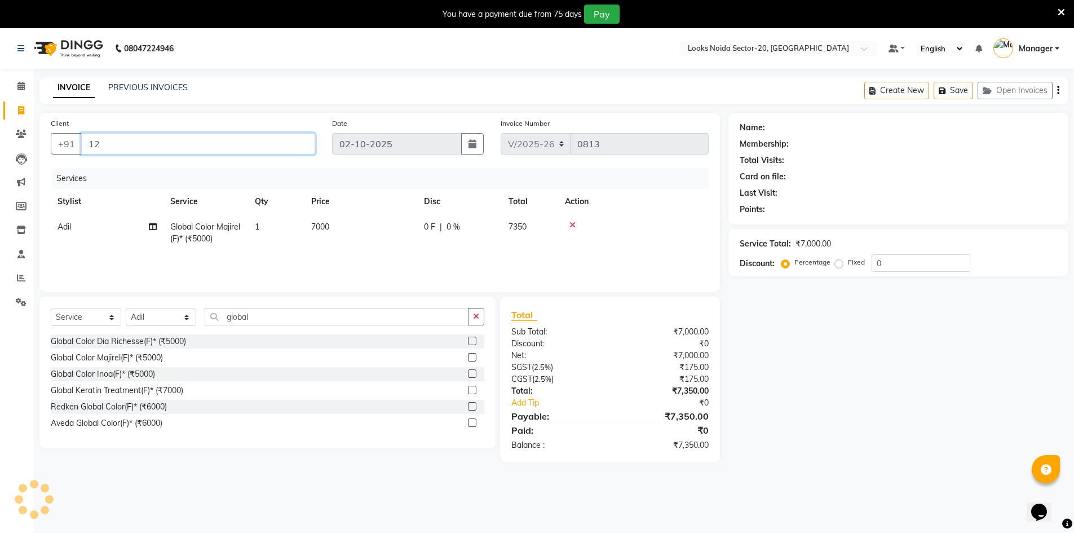
type input "1"
type input "9910478855"
click at [296, 145] on span "Add Client" at bounding box center [286, 143] width 45 height 11
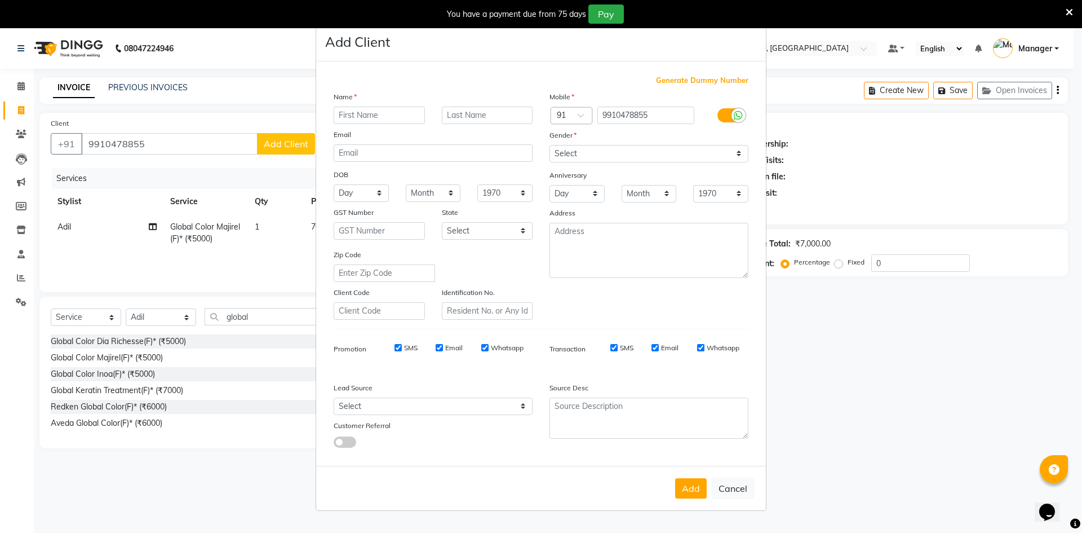
click at [410, 115] on input "text" at bounding box center [379, 115] width 91 height 17
type input "meena"
click at [638, 154] on select "Select Male Female Other Prefer Not To Say" at bounding box center [648, 153] width 199 height 17
select select "female"
click at [549, 145] on select "Select Male Female Other Prefer Not To Say" at bounding box center [648, 153] width 199 height 17
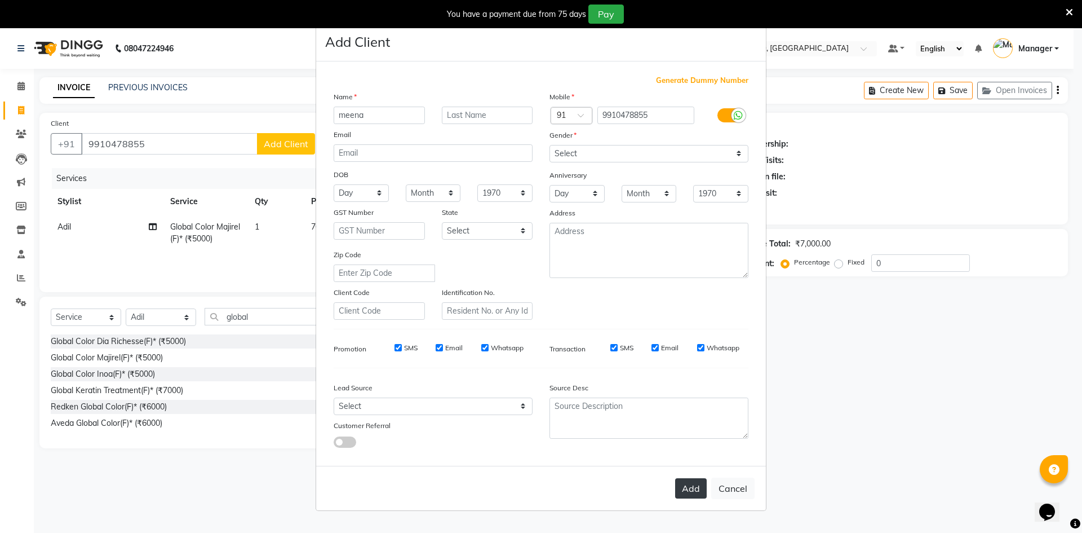
click at [693, 487] on button "Add" at bounding box center [691, 488] width 32 height 20
select select
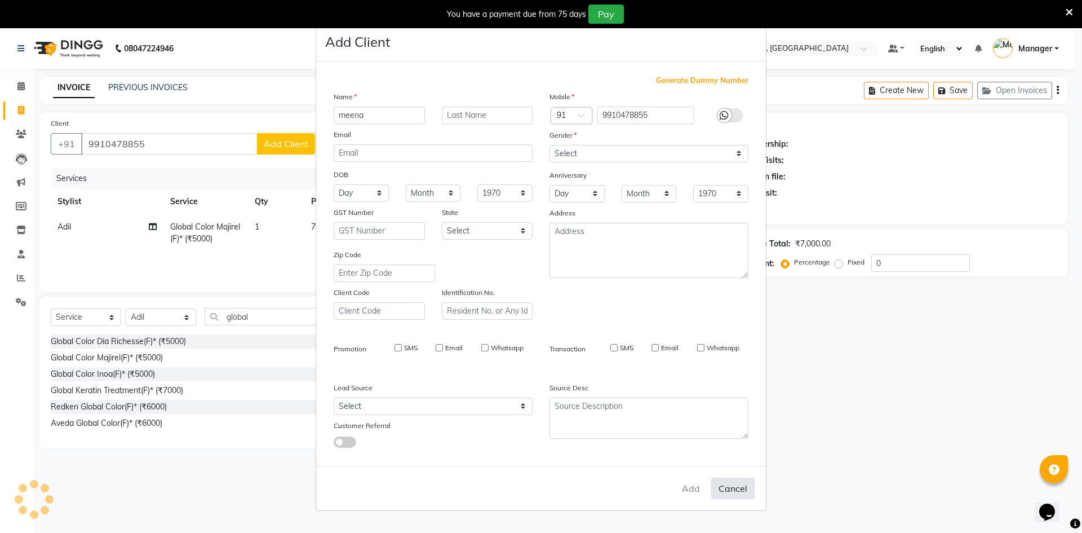
select select
checkbox input "false"
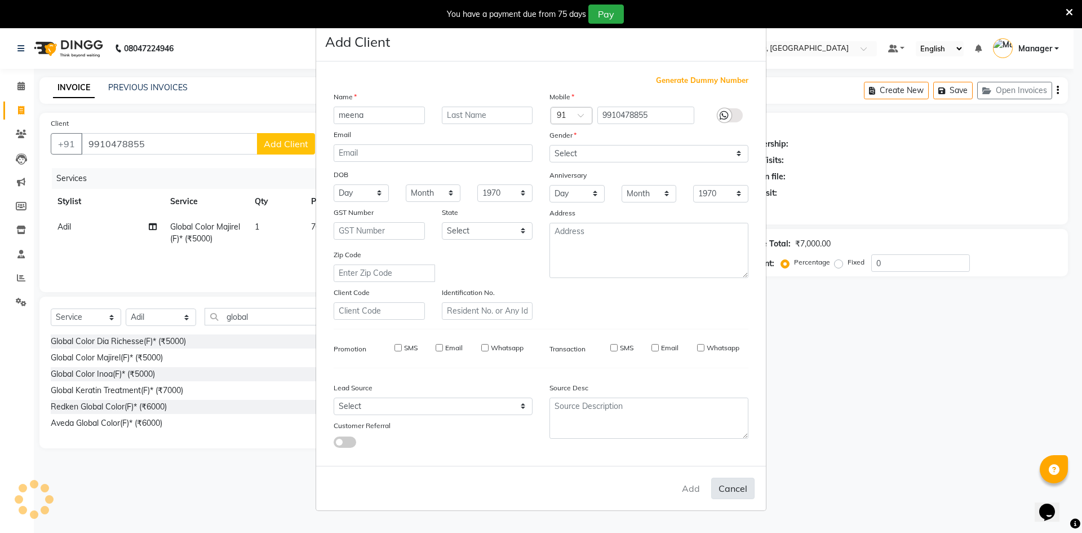
checkbox input "false"
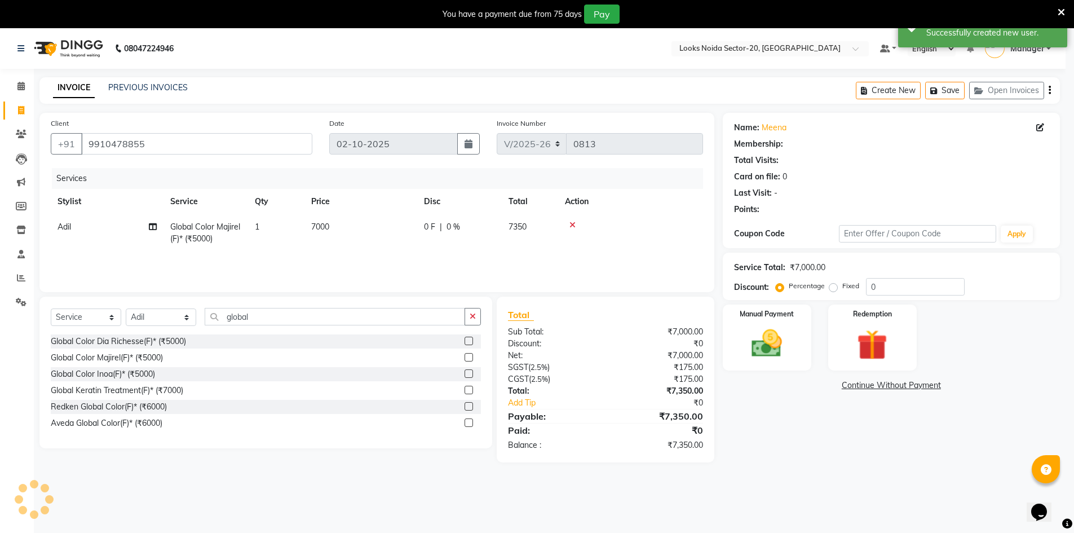
select select "1: Object"
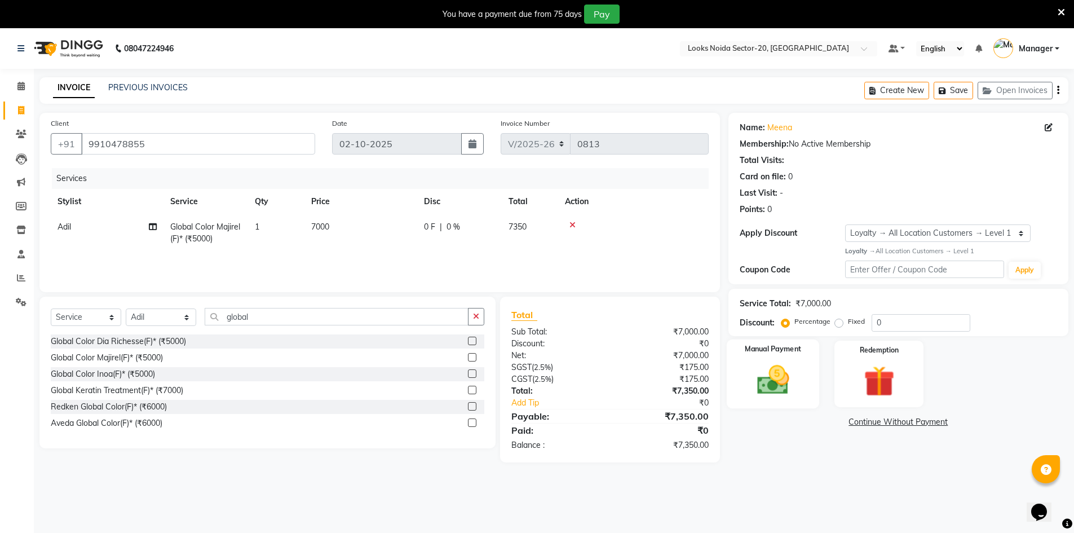
click at [782, 386] on img at bounding box center [773, 379] width 52 height 37
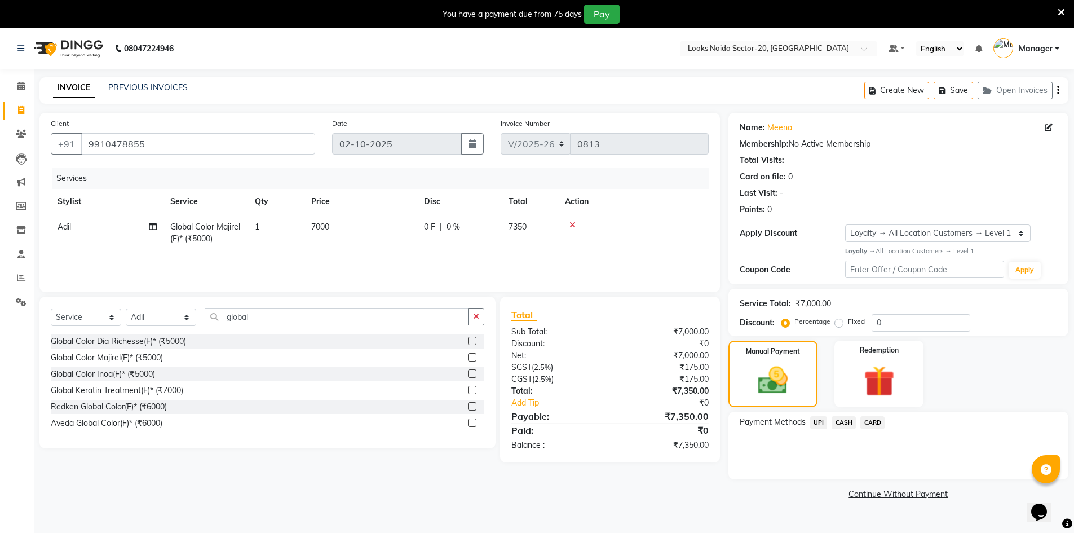
click at [869, 423] on span "CARD" at bounding box center [872, 422] width 24 height 13
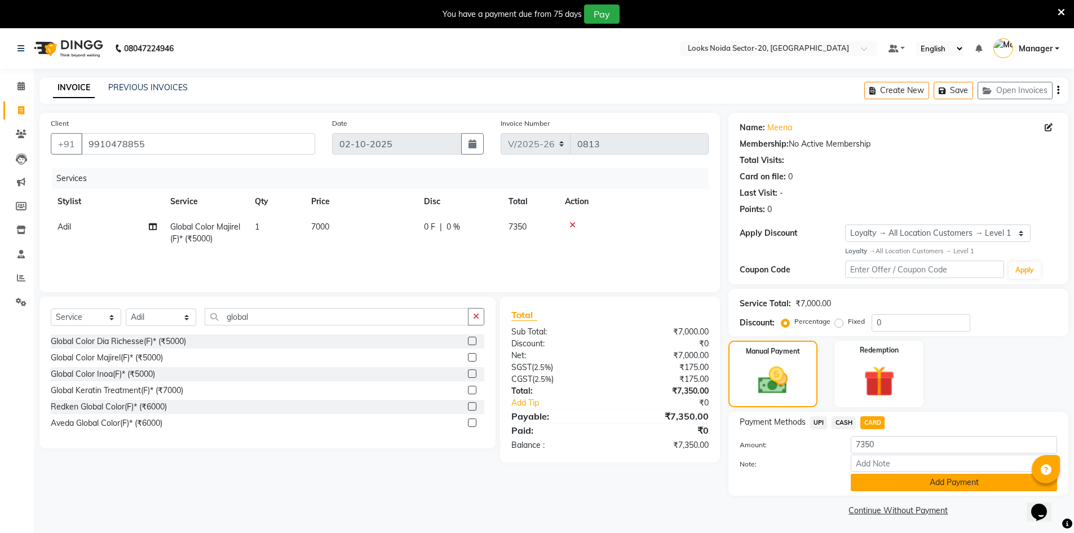
click at [938, 486] on button "Add Payment" at bounding box center [953, 481] width 206 height 17
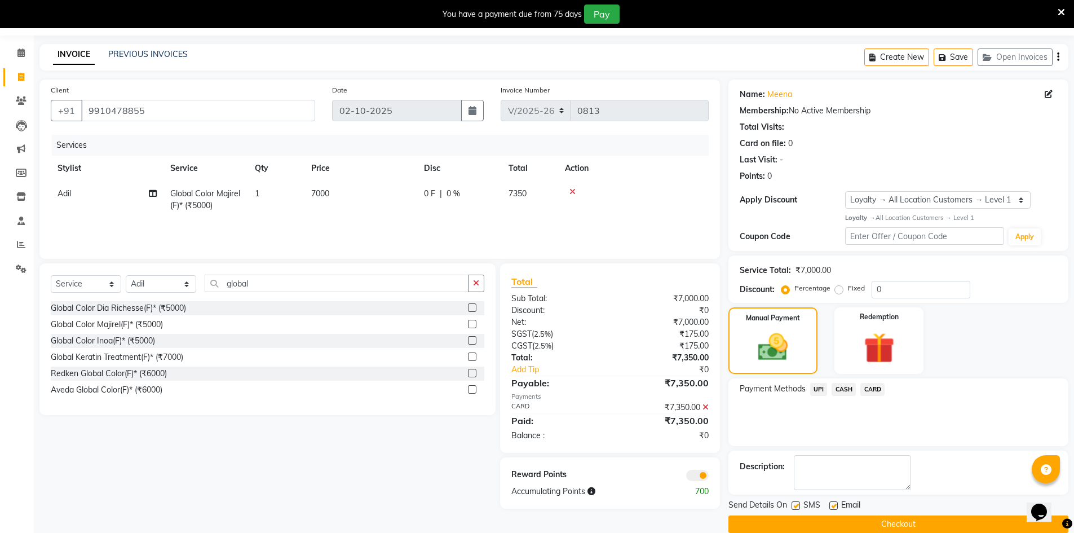
scroll to position [50, 0]
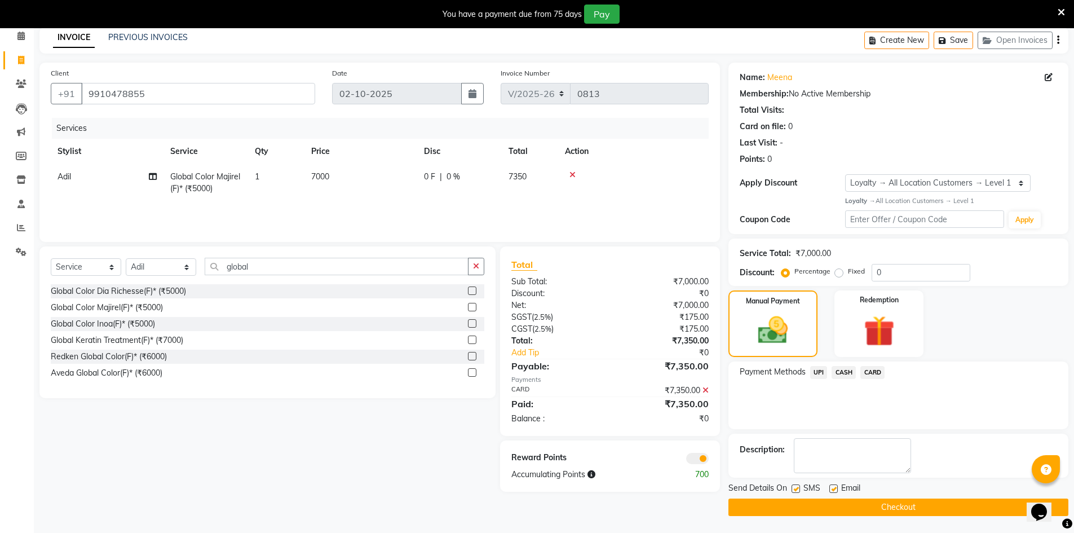
click at [692, 447] on div "Reward Points Accumulating Points 700" at bounding box center [609, 465] width 219 height 51
click at [695, 456] on span at bounding box center [697, 458] width 23 height 11
click at [708, 460] on input "checkbox" at bounding box center [708, 460] width 0 height 0
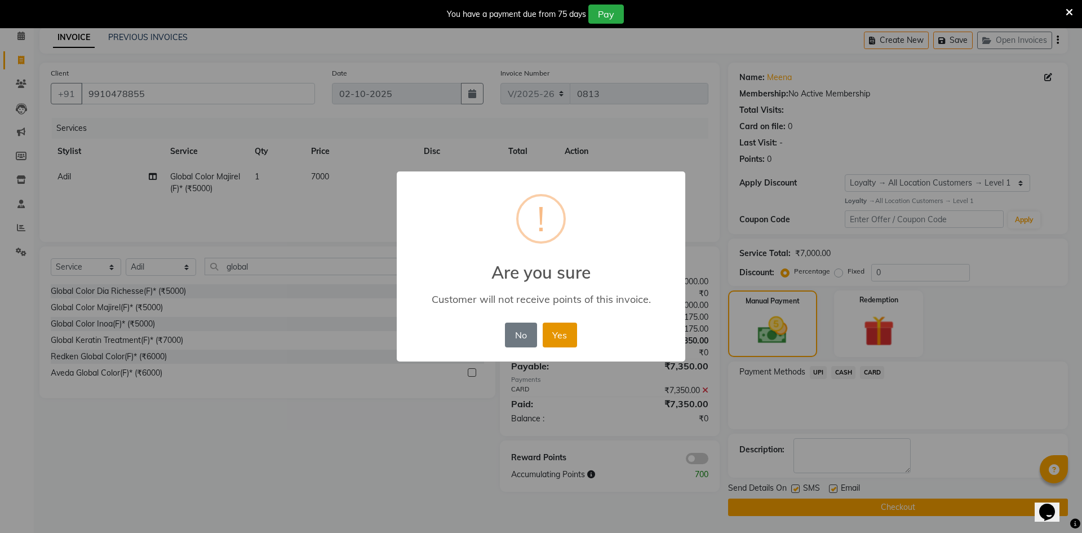
click at [560, 338] on button "Yes" at bounding box center [560, 334] width 34 height 25
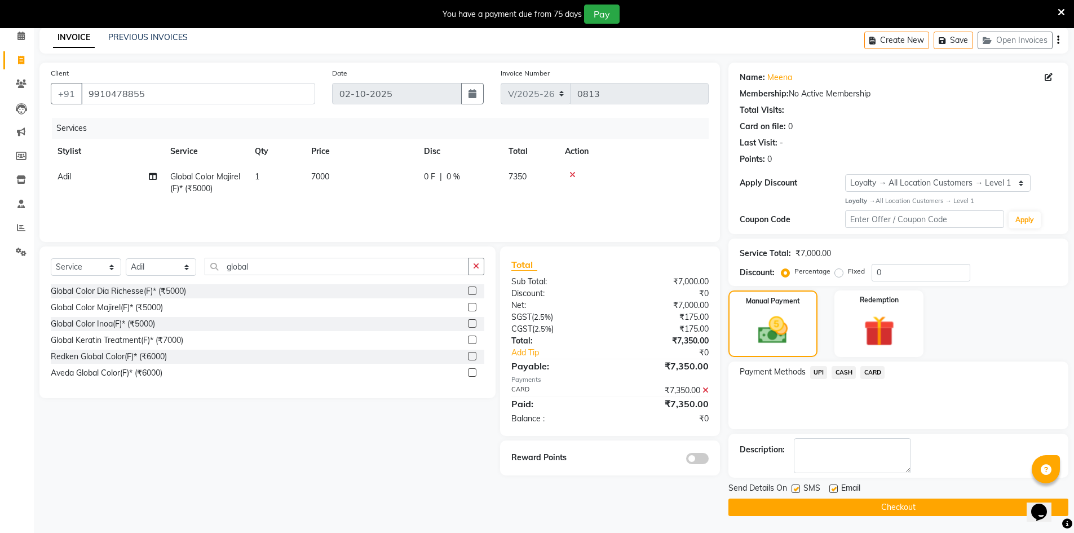
click at [913, 507] on button "Checkout" at bounding box center [898, 506] width 340 height 17
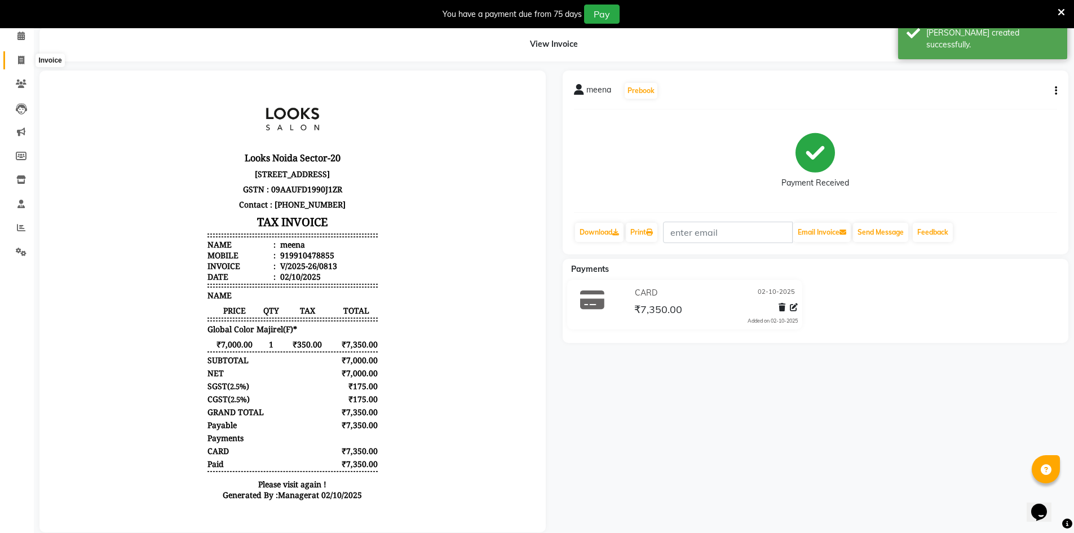
click at [20, 65] on span at bounding box center [21, 60] width 20 height 13
select select "service"
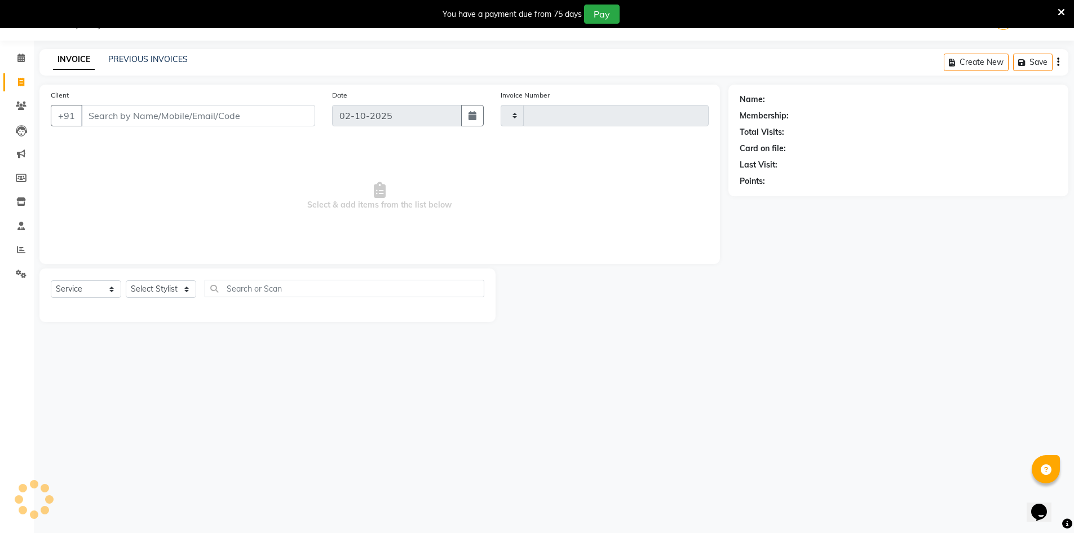
type input "0814"
select select "8646"
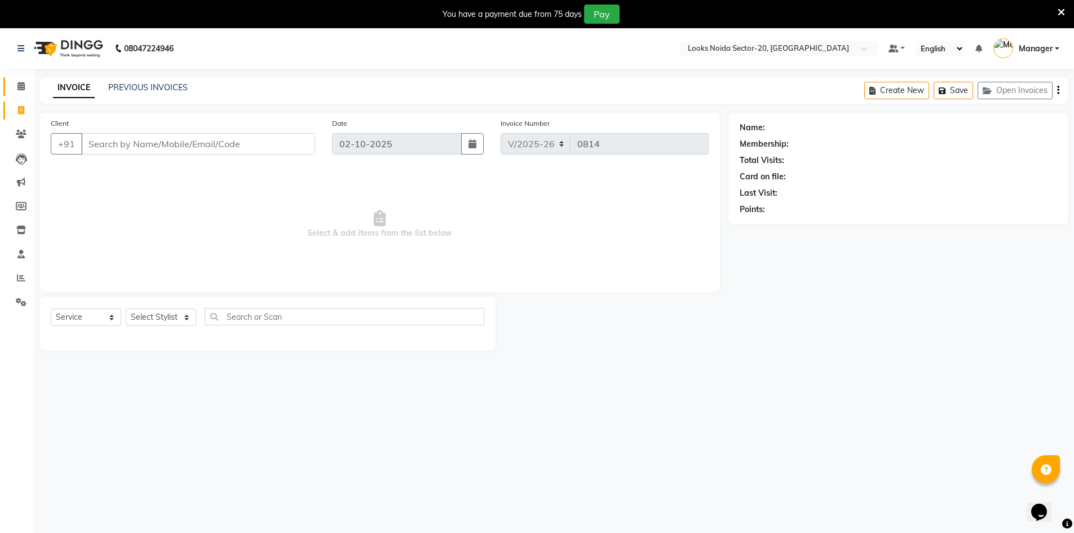
click at [17, 94] on link "Calendar" at bounding box center [16, 86] width 27 height 19
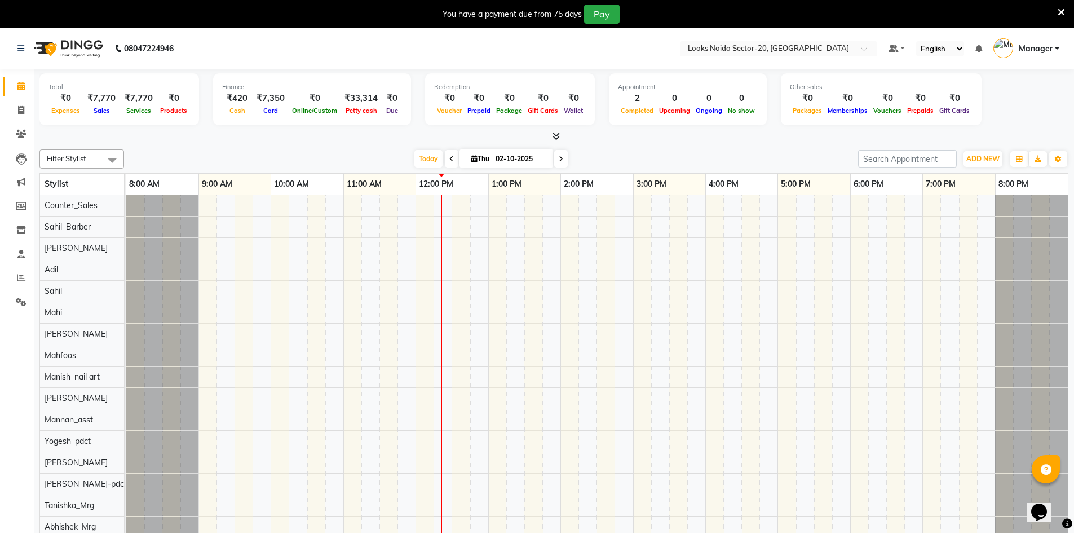
click at [564, 136] on div at bounding box center [553, 137] width 1029 height 12
click at [558, 136] on icon at bounding box center [555, 136] width 7 height 8
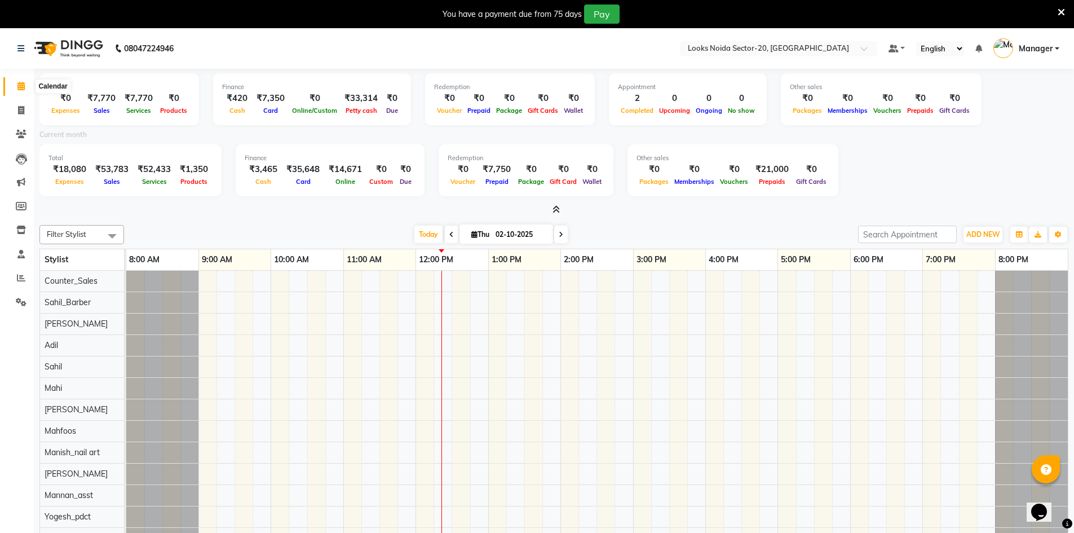
click at [19, 87] on icon at bounding box center [20, 86] width 7 height 8
click at [20, 116] on span at bounding box center [21, 110] width 20 height 13
select select "service"
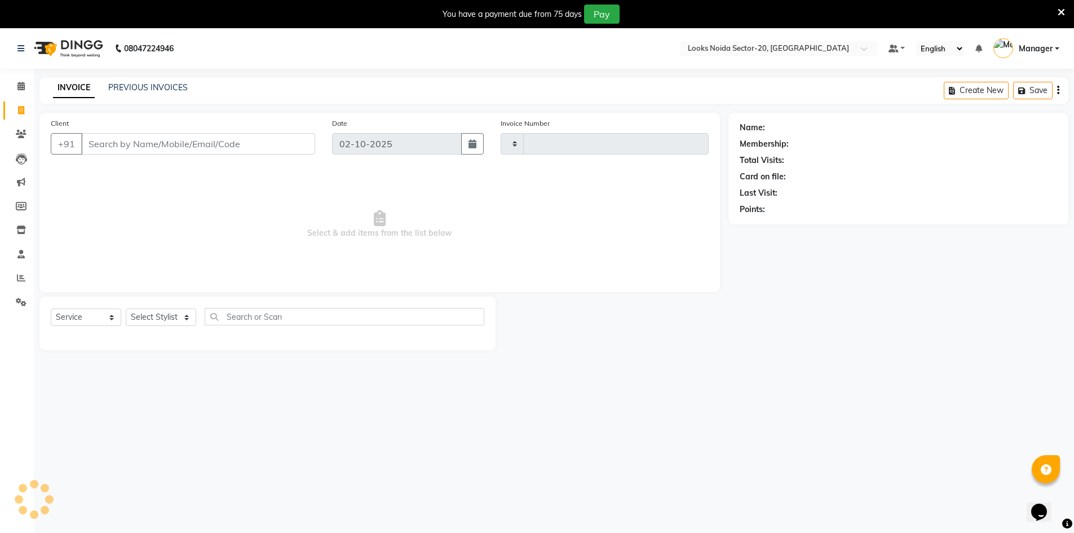
type input "0814"
select select "8646"
click at [19, 82] on icon at bounding box center [20, 86] width 7 height 8
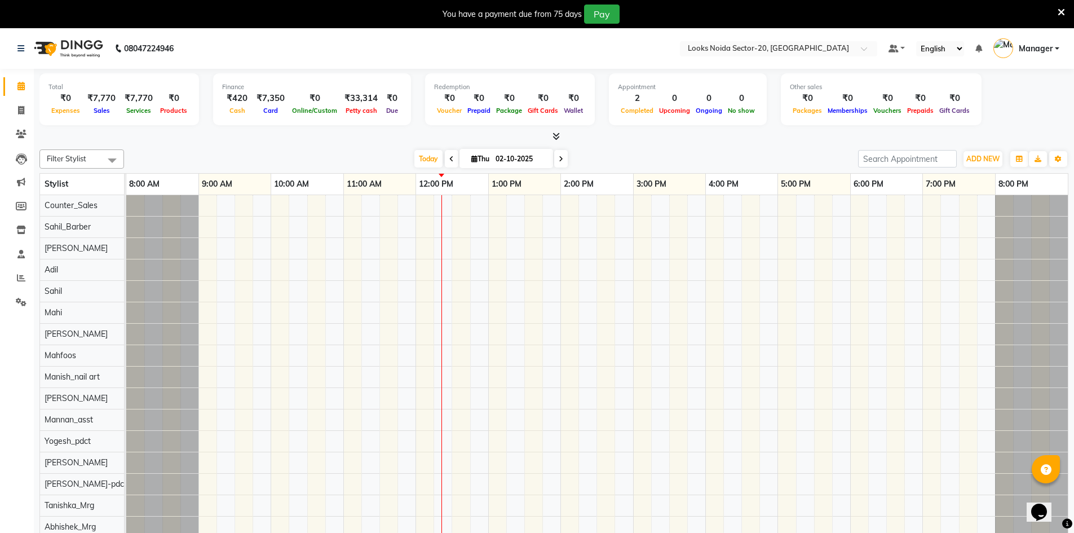
click at [563, 143] on div "Total ₹0 Expenses ₹7,770 Sales ₹7,770 Services ₹0 Products Finance ₹420 Cash ₹7…" at bounding box center [554, 311] width 1040 height 484
click at [558, 139] on span at bounding box center [554, 137] width 12 height 12
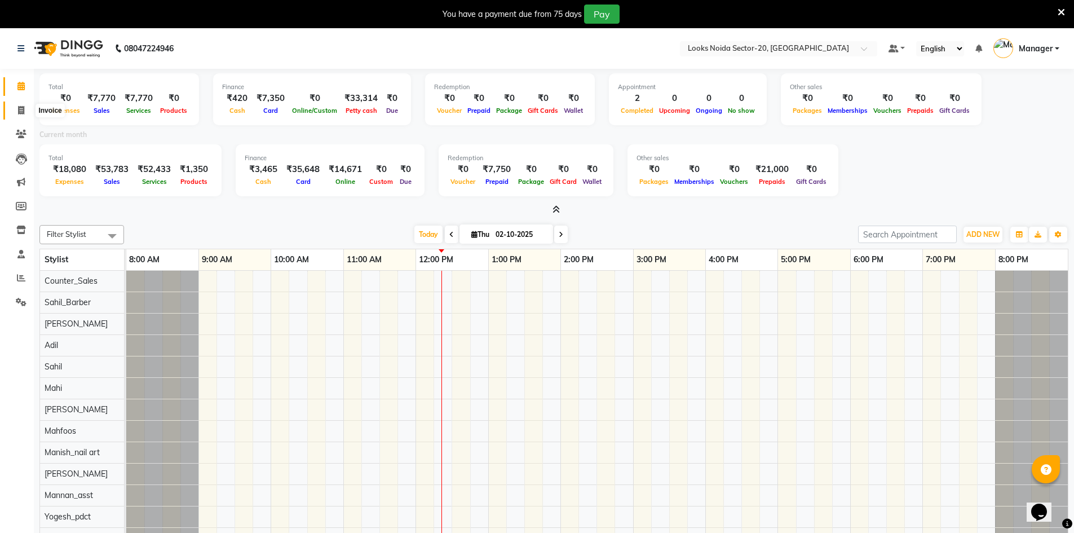
click at [11, 112] on span at bounding box center [21, 110] width 20 height 13
select select "service"
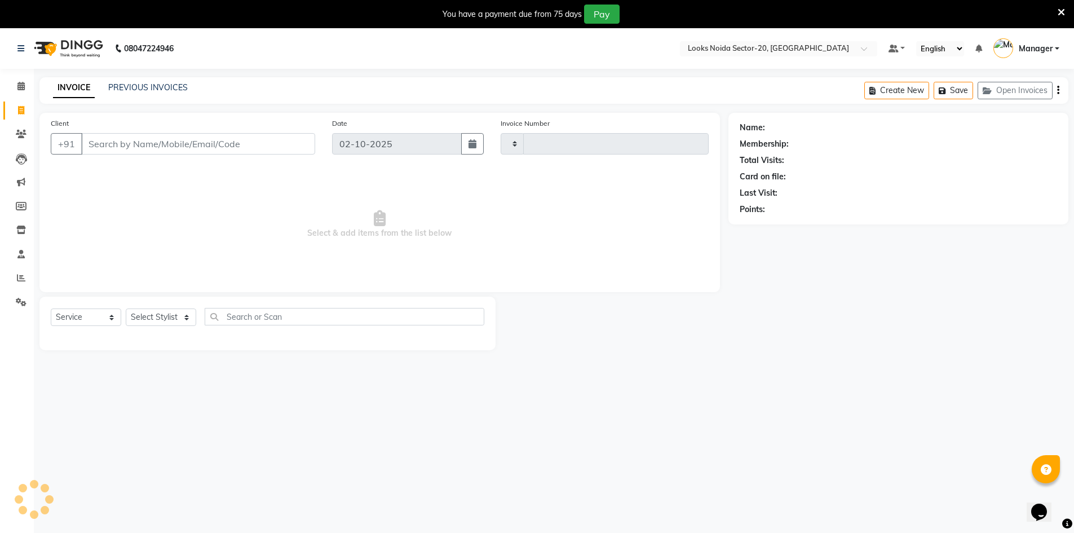
type input "0814"
select select "8646"
click at [15, 89] on span at bounding box center [21, 86] width 20 height 13
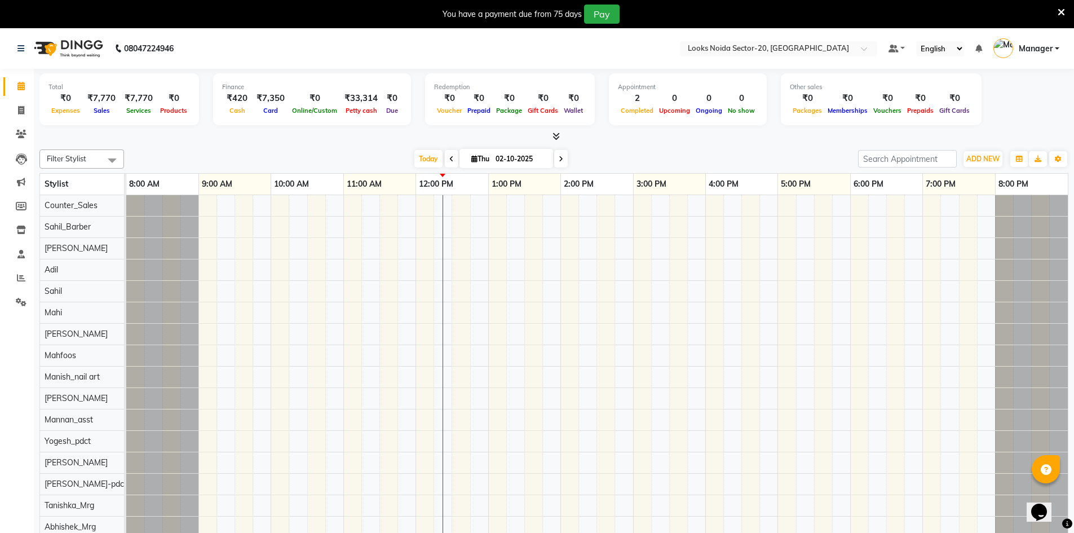
click at [558, 136] on icon at bounding box center [555, 136] width 7 height 8
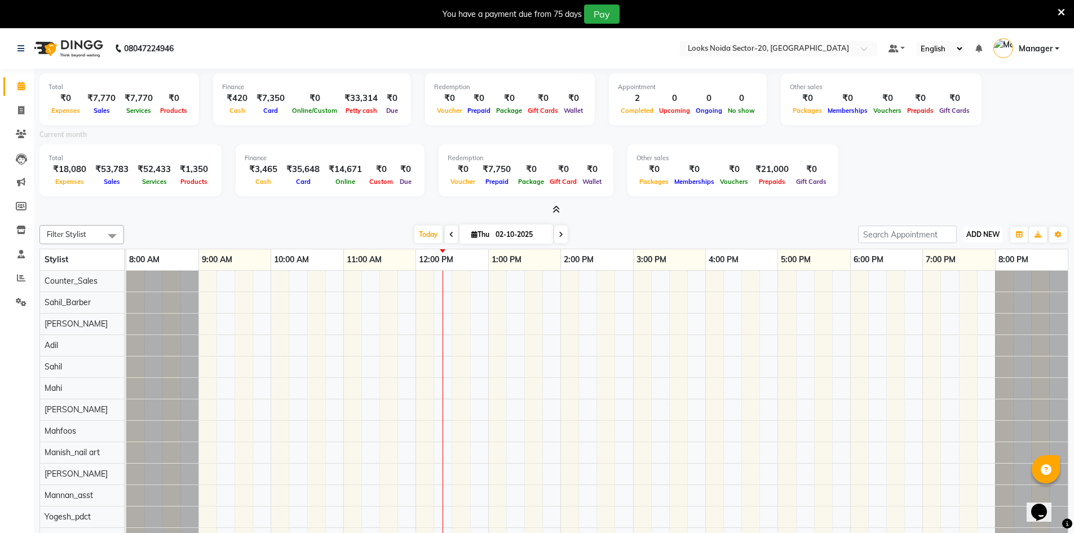
click at [981, 234] on span "ADD NEW" at bounding box center [982, 234] width 33 height 8
click at [955, 286] on link "Add Expense" at bounding box center [956, 285] width 89 height 15
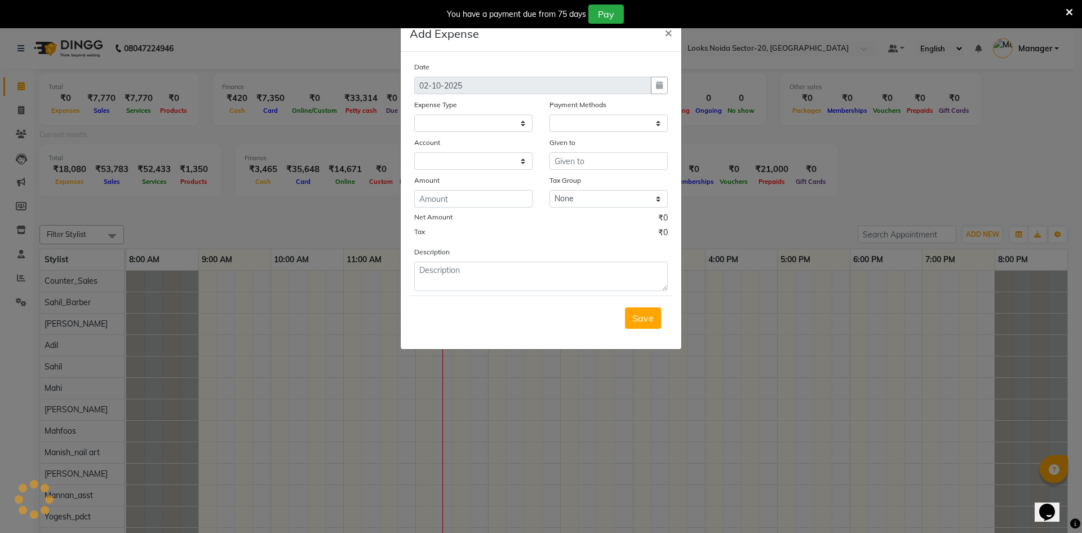
select select
select select "1"
select select "7896"
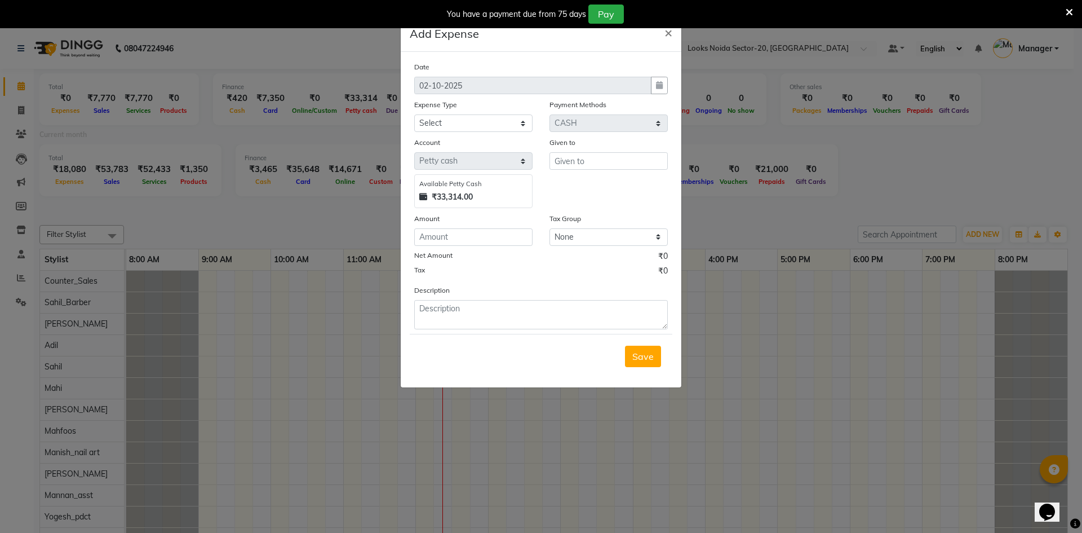
click at [484, 113] on div "Expense Type" at bounding box center [473, 107] width 118 height 16
click at [483, 124] on select "Select Accommodation Aesthetics Bank Deposit BLINKIT Cash Handover Client Refun…" at bounding box center [473, 122] width 118 height 17
select select "24890"
click at [414, 114] on select "Select Accommodation Aesthetics Bank Deposit BLINKIT Cash Handover Client Refun…" at bounding box center [473, 122] width 118 height 17
click at [600, 167] on input "text" at bounding box center [608, 160] width 118 height 17
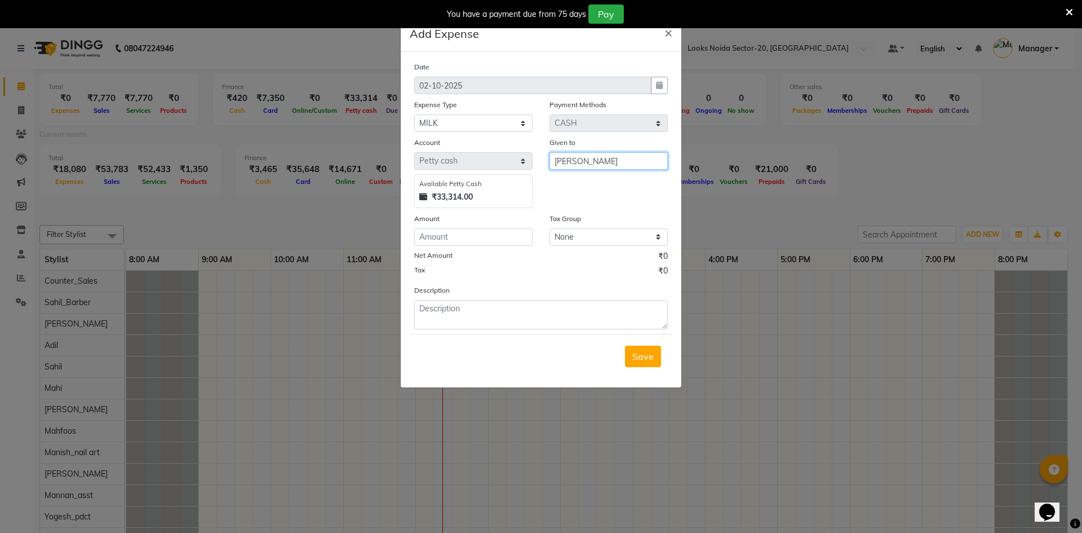
type input "aakash"
click at [476, 238] on input "number" at bounding box center [473, 236] width 118 height 17
type input "70"
click at [592, 237] on select "None GST5% GST 5% 5%GST 18%GST 12%GST GST" at bounding box center [608, 236] width 118 height 17
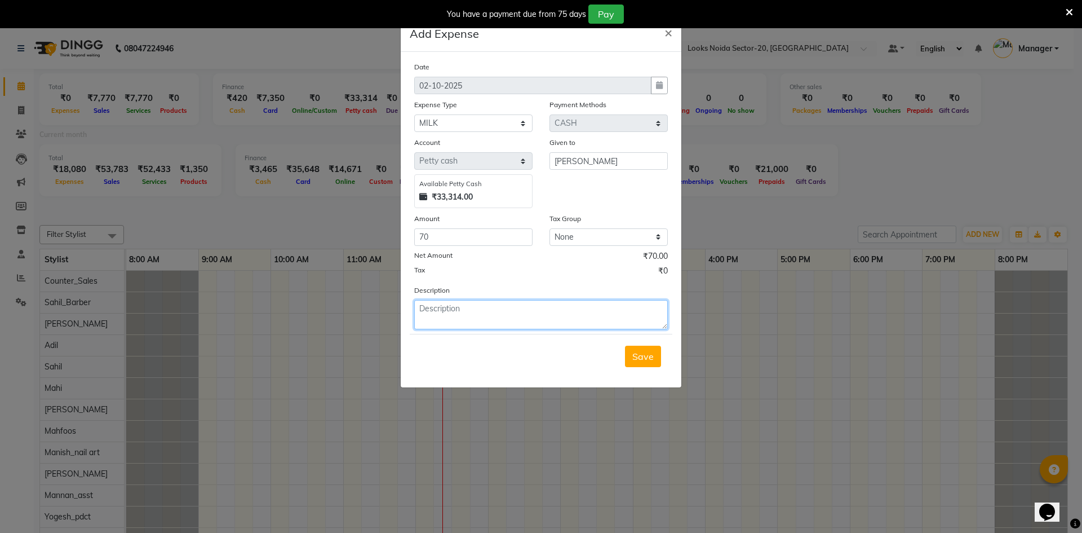
click at [486, 315] on textarea at bounding box center [541, 314] width 254 height 29
type textarea "m"
type textarea "milk"
click at [636, 359] on span "Save" at bounding box center [642, 356] width 21 height 11
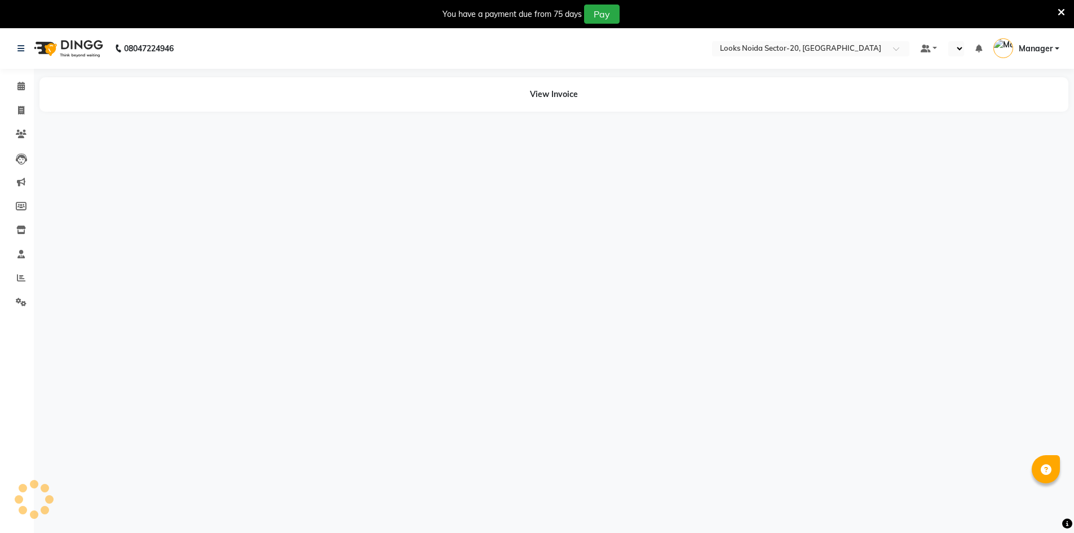
select select "en"
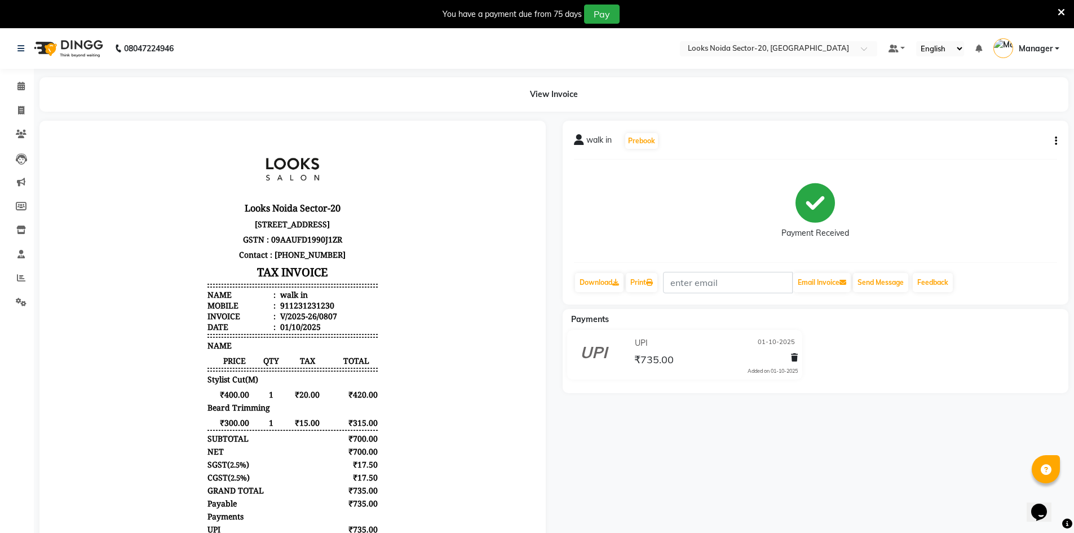
scroll to position [9, 0]
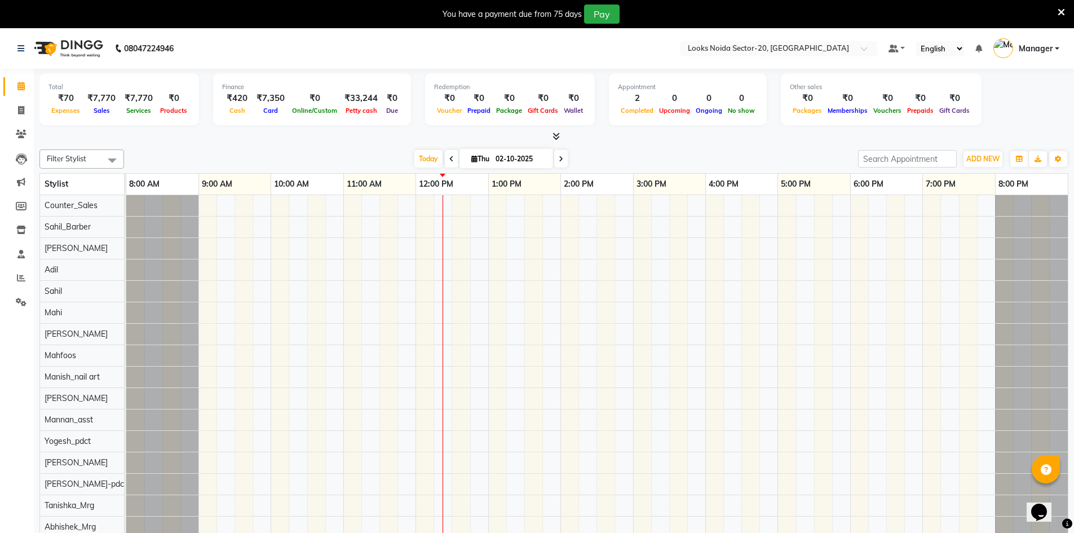
click at [560, 135] on div at bounding box center [553, 137] width 1029 height 12
click at [558, 135] on icon at bounding box center [555, 136] width 7 height 8
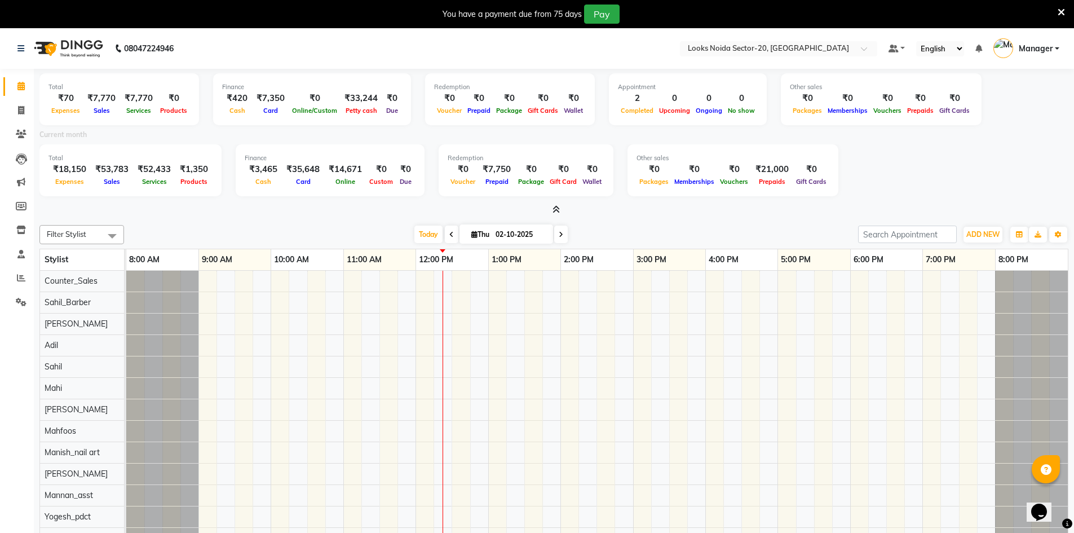
click at [560, 210] on icon at bounding box center [555, 209] width 7 height 8
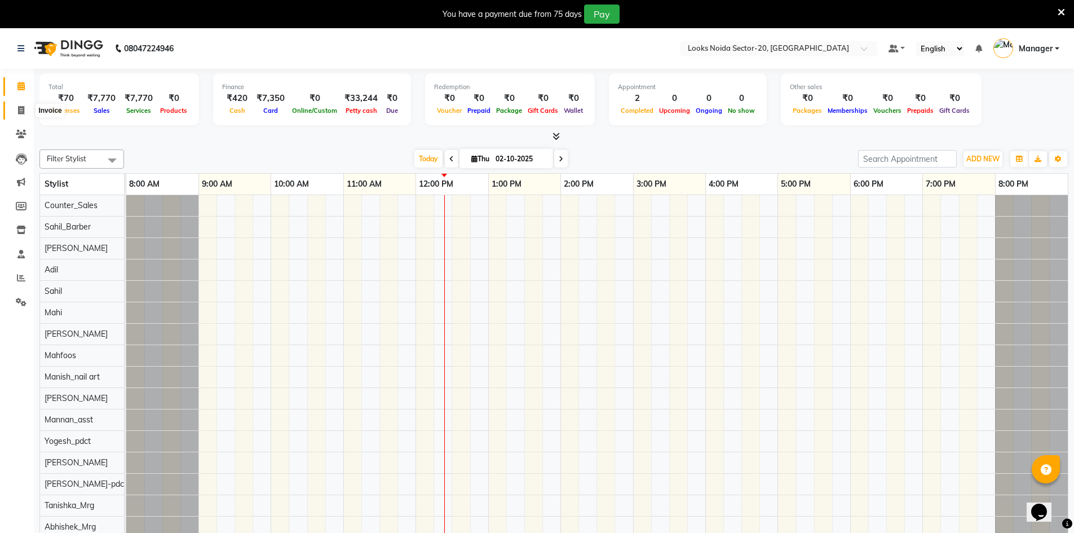
click at [19, 110] on icon at bounding box center [21, 110] width 6 height 8
select select "service"
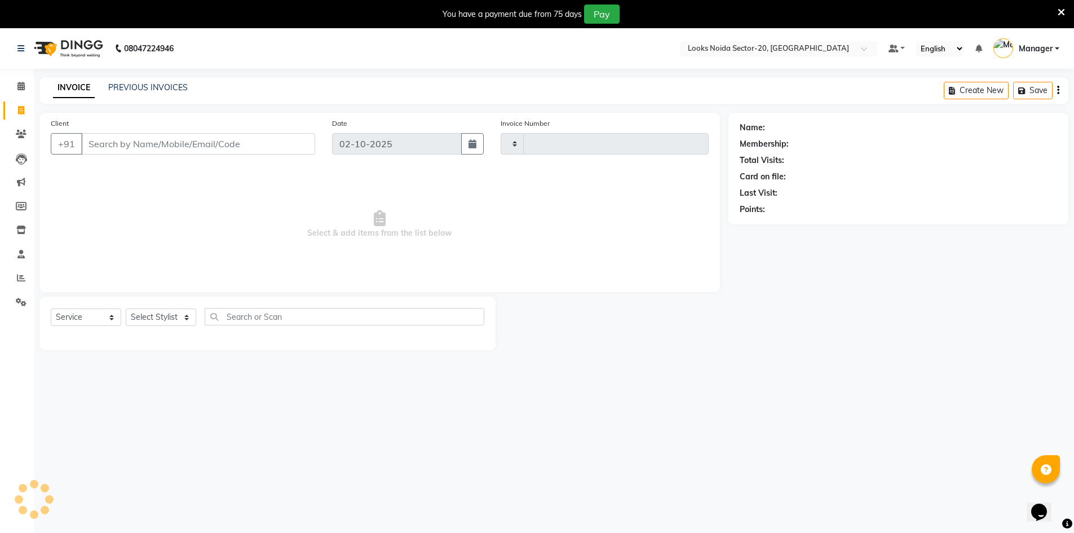
type input "0814"
select select "8646"
click at [22, 81] on span at bounding box center [21, 86] width 20 height 13
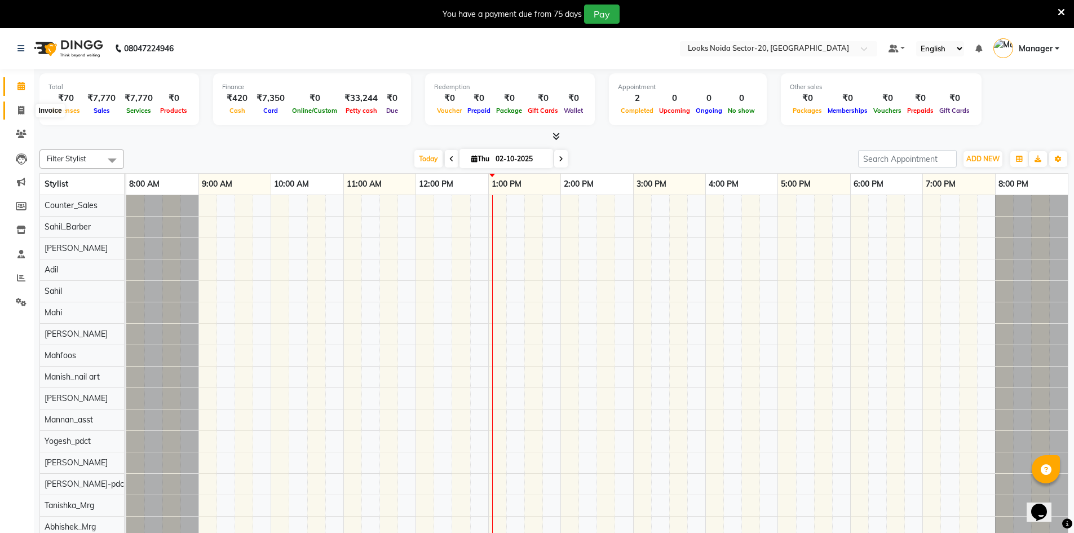
click at [22, 109] on icon at bounding box center [21, 110] width 6 height 8
select select "service"
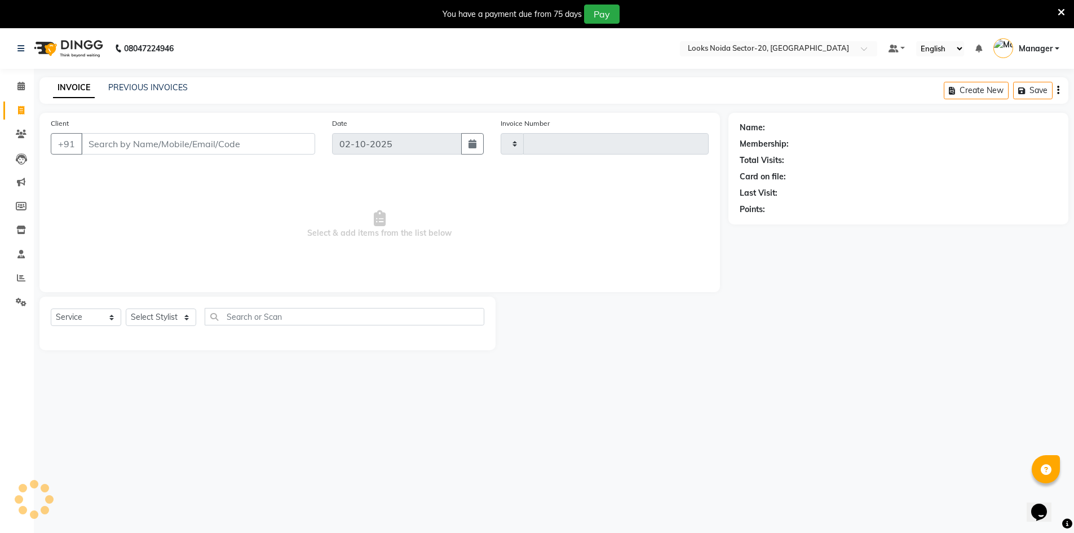
type input "0814"
select select "8646"
